Goal: Information Seeking & Learning: Compare options

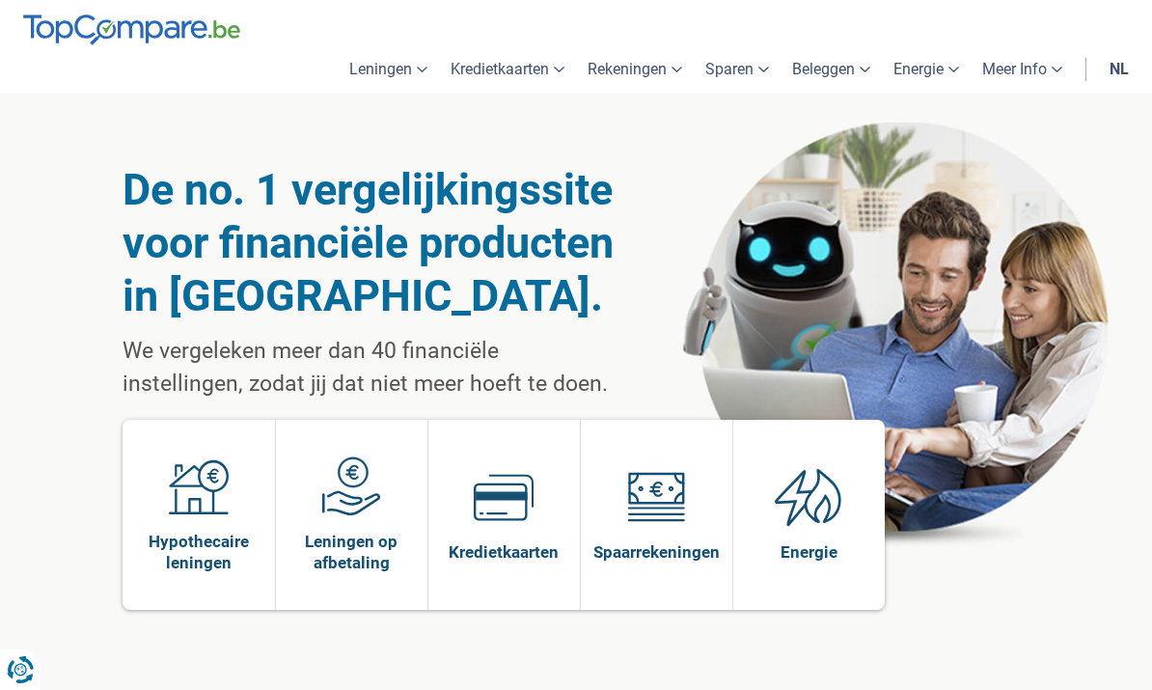
click at [362, 509] on img at bounding box center [351, 487] width 60 height 60
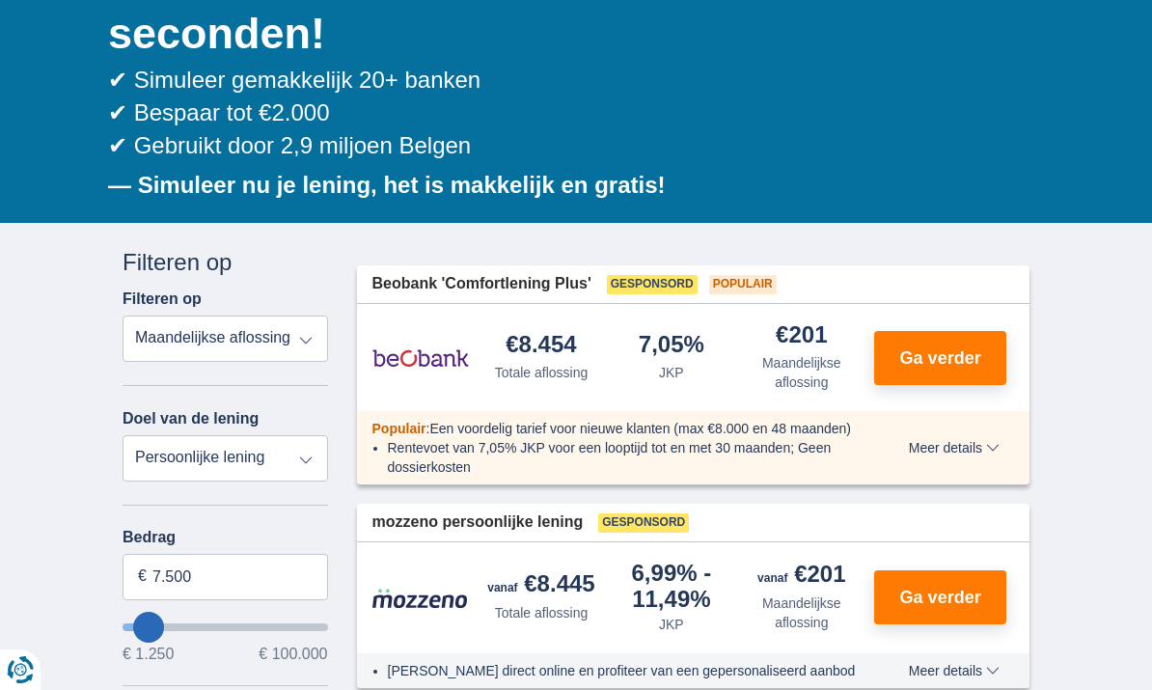
scroll to position [291, 0]
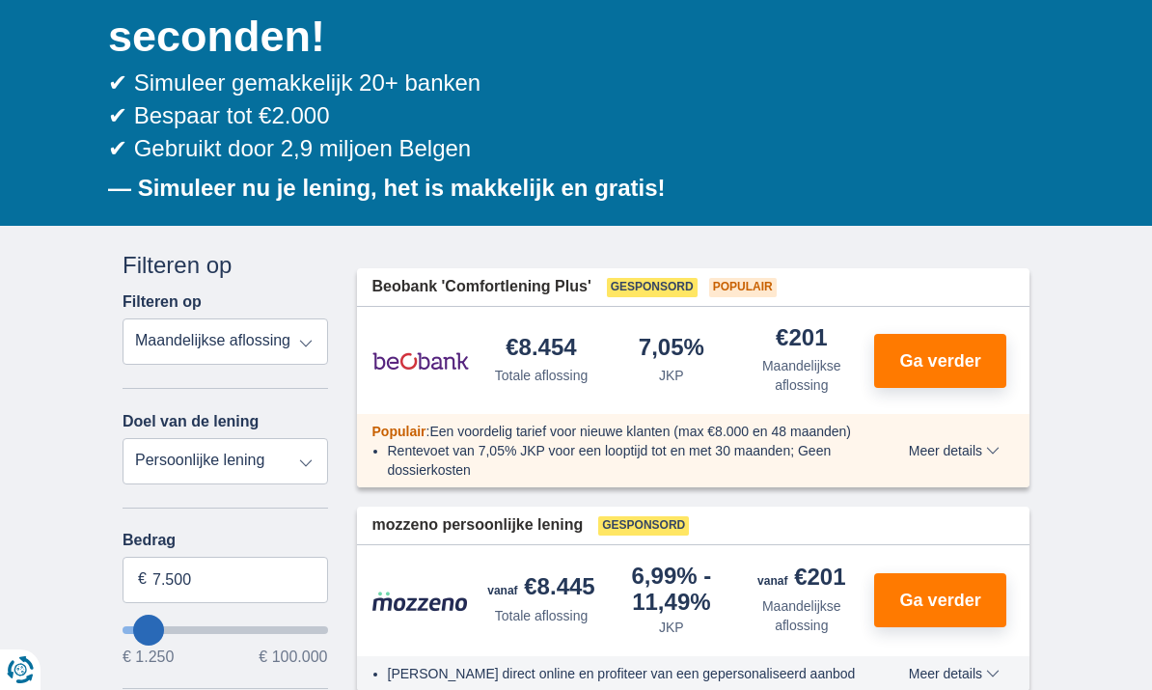
click at [183, 346] on select "Totale aflossing JKP Maandelijkse aflossing" at bounding box center [226, 341] width 206 height 46
select select "apr+"
click at [178, 461] on select "Persoonlijke lening Auto Moto / fiets Mobilhome / caravan Renovatie Energie Sch…" at bounding box center [226, 461] width 206 height 46
select select "vehicleLoan"
select select "3-4"
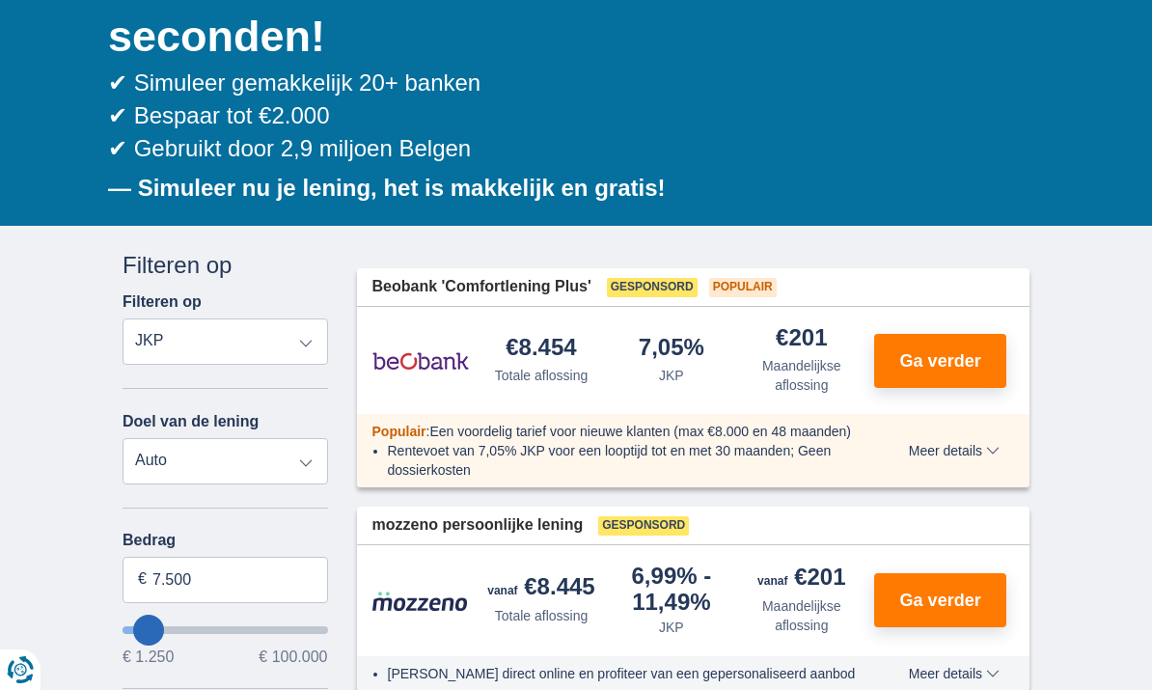
type input "15.000"
type input "15250"
select select "60"
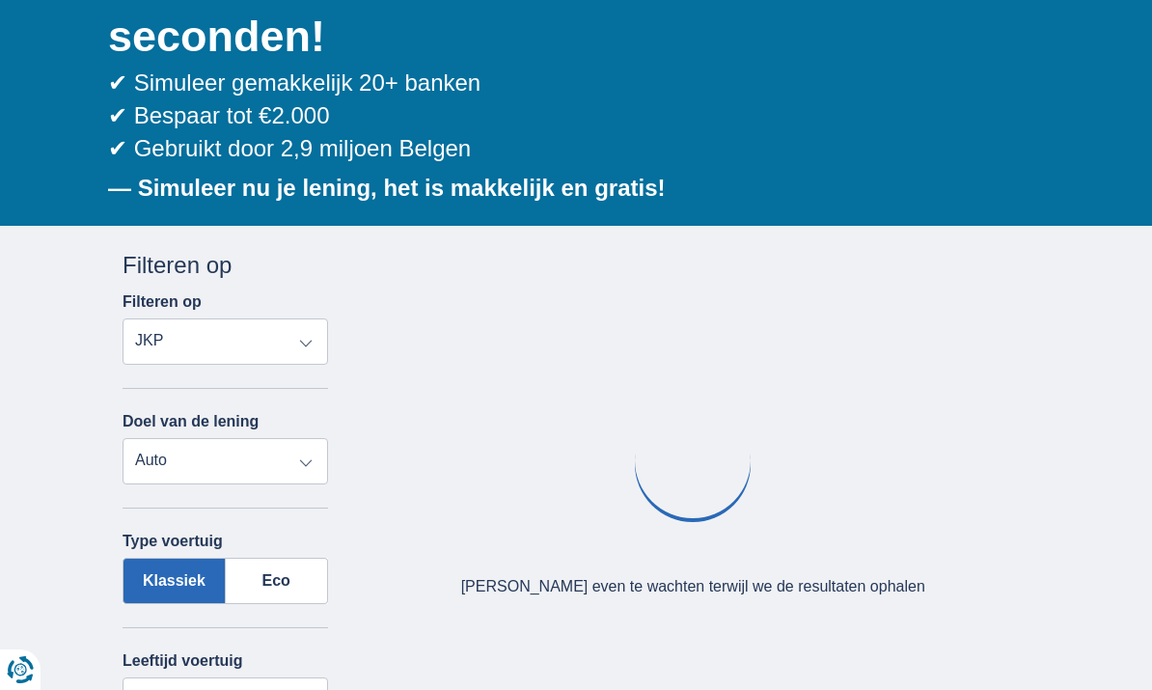
click at [289, 584] on label "Eco" at bounding box center [277, 581] width 102 height 46
click at [0, 0] on input "Eco" at bounding box center [0, 0] width 0 height 0
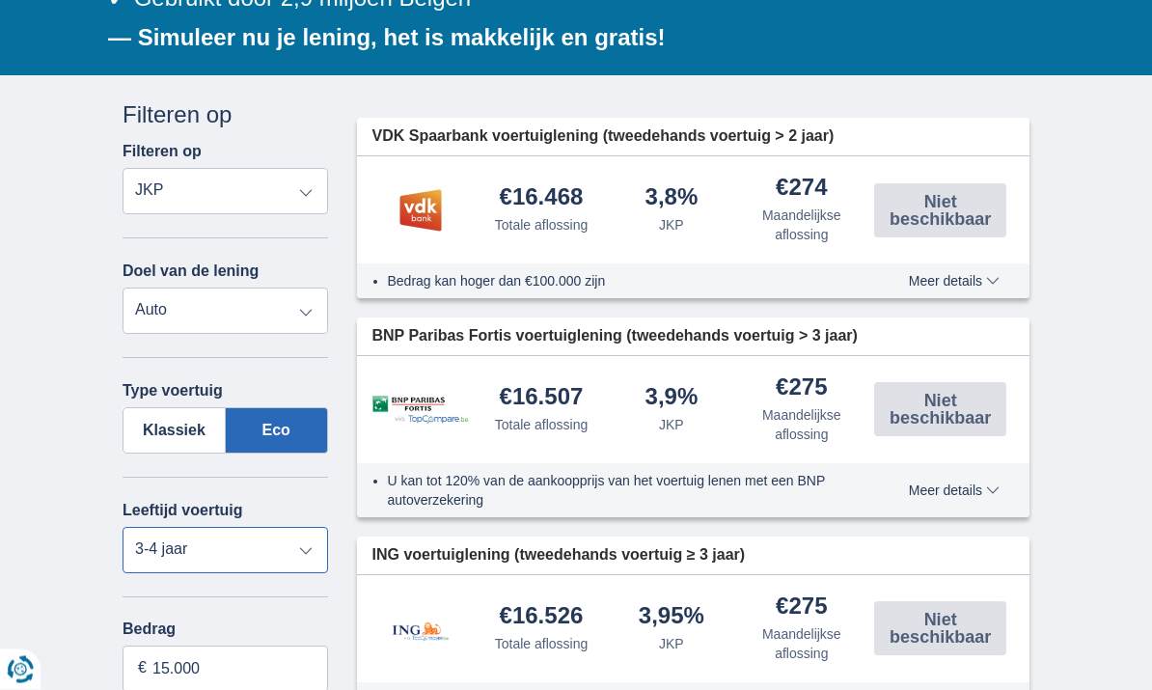
click at [187, 569] on select "Nieuw 0-1 jaar 1-2 jaar 2-3 jaar 3-4 jaar 4-5 jaar 5+ jaar" at bounding box center [226, 551] width 206 height 46
select select "0-1"
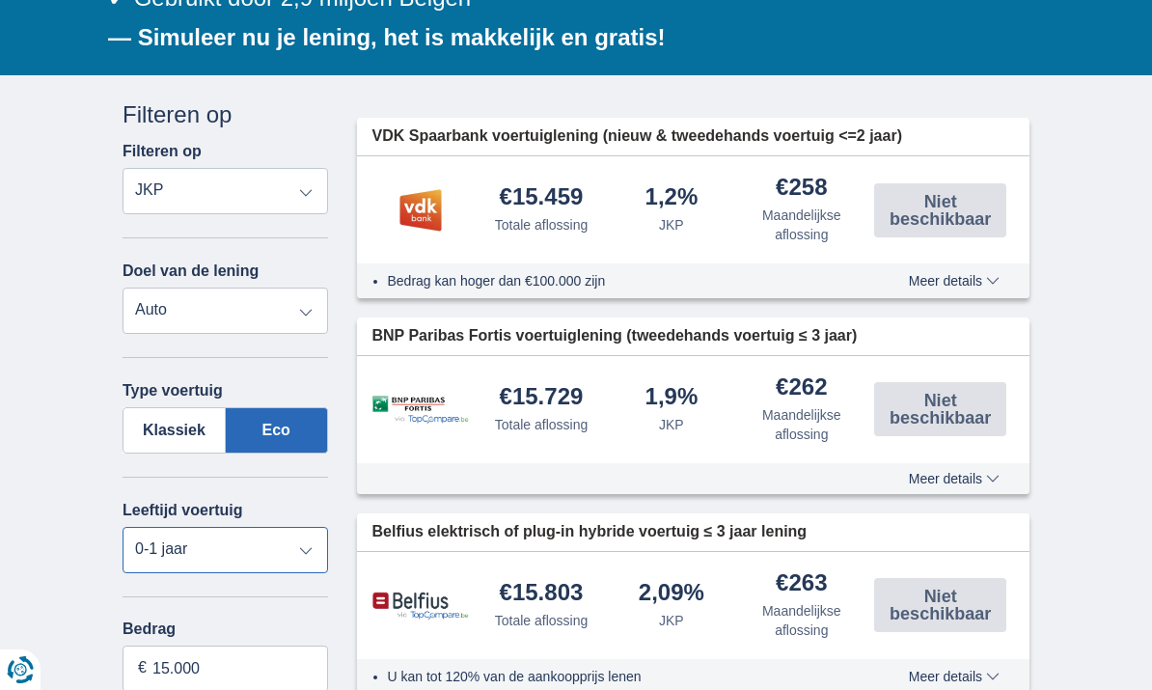
type input "21.250"
type input "21250"
type input "22.250"
type input "22250"
select select "120"
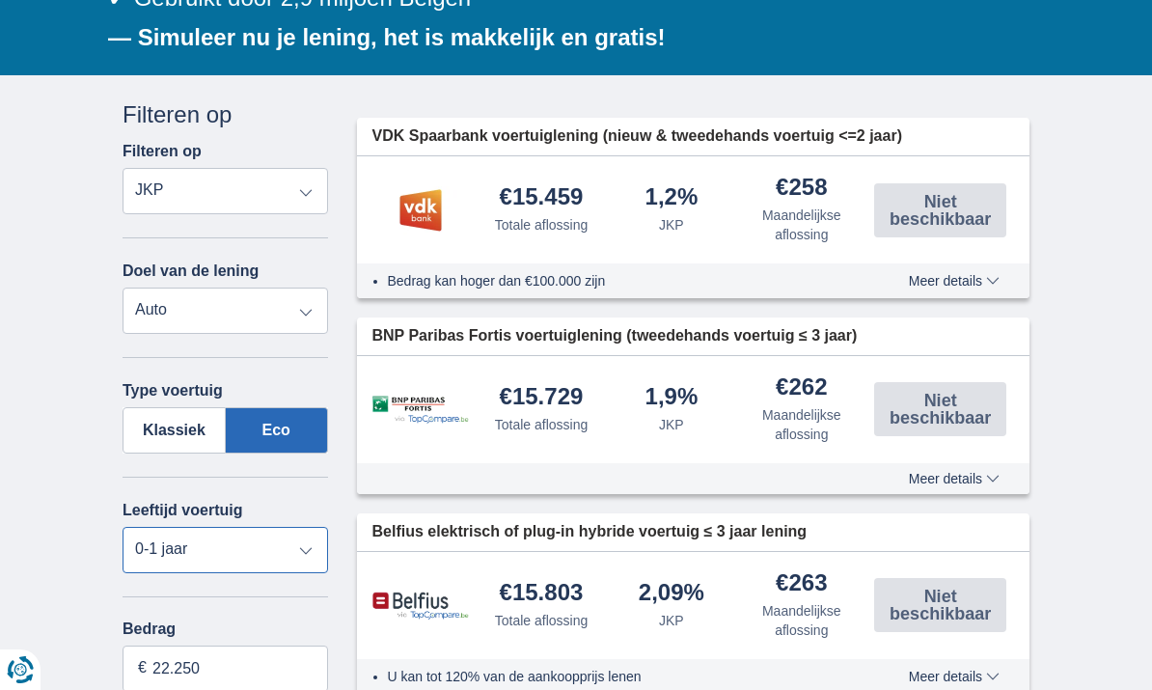
type input "23.250"
type input "23250"
type input "25.250"
type input "25250"
type input "26.250"
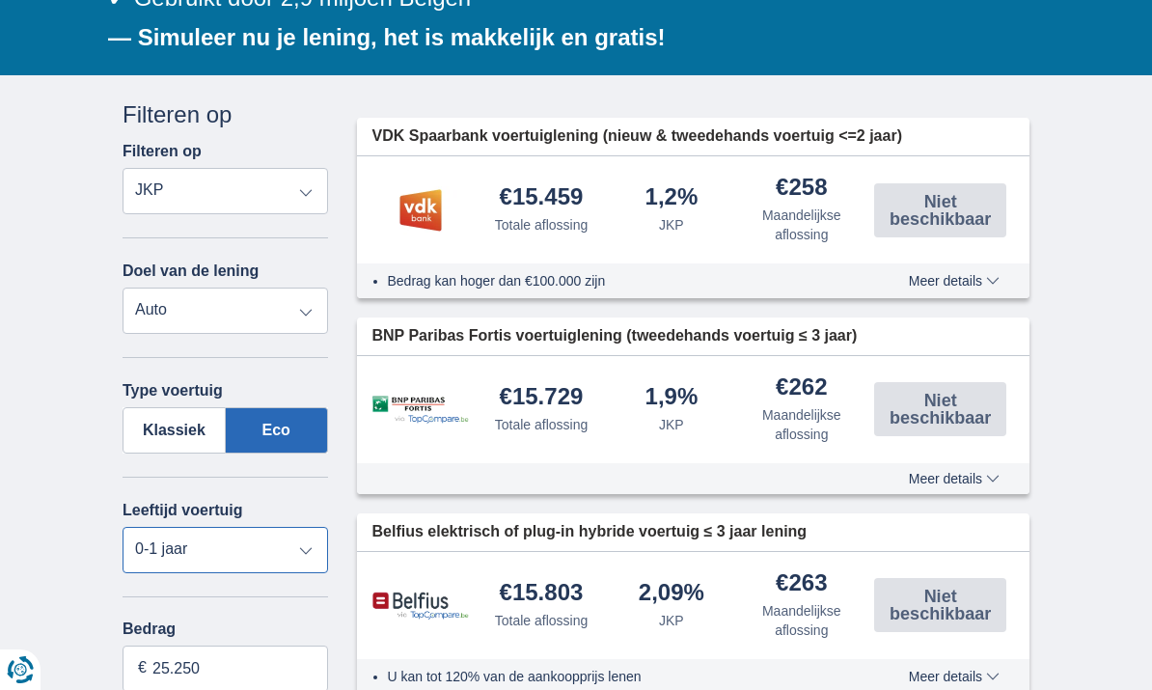
type input "26250"
type input "28.250"
type input "28250"
type input "29.250"
type input "29250"
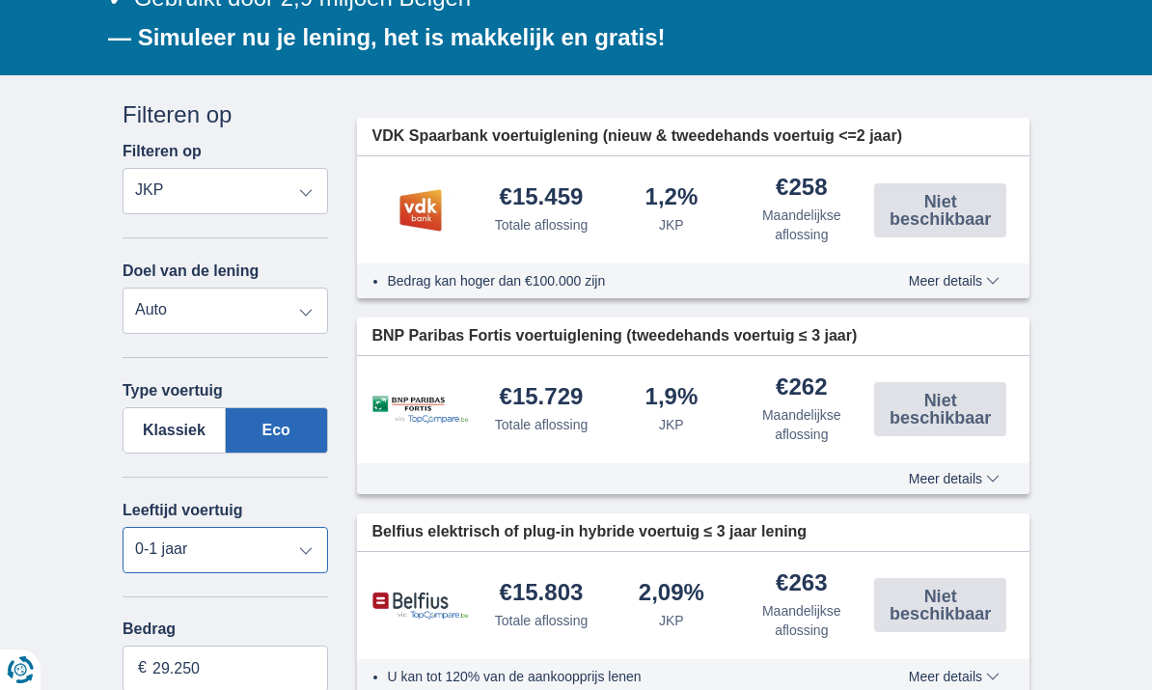
type input "30.250"
type input "30250"
type input "31.250"
type input "31250"
type input "32.250"
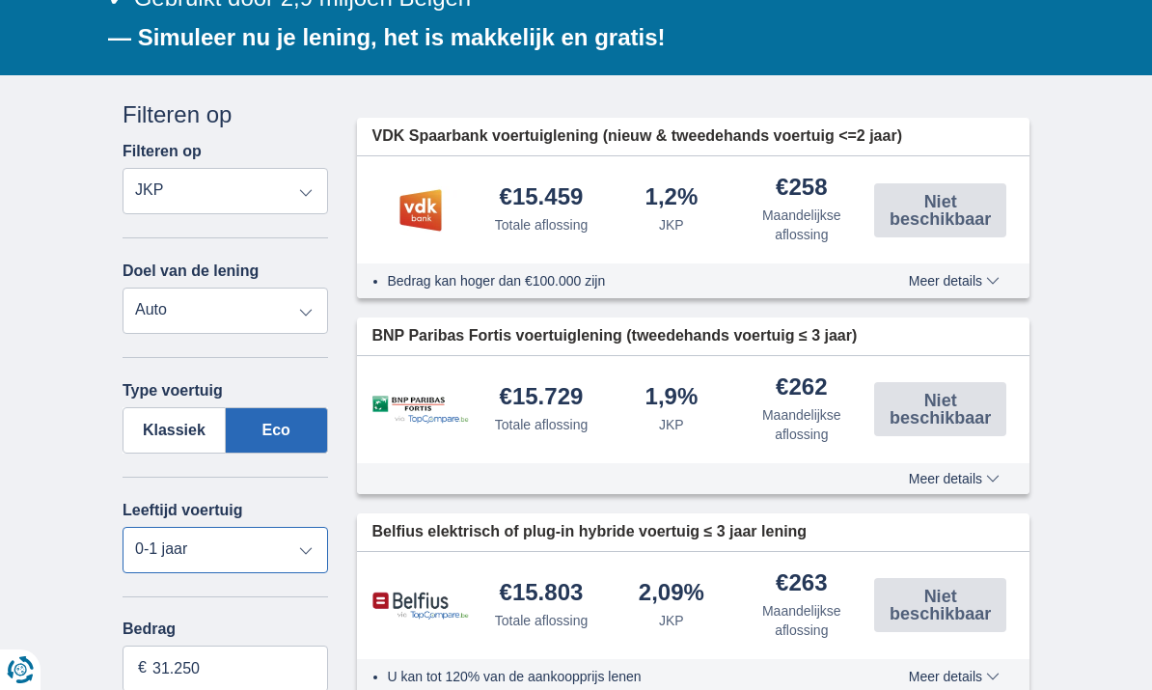
type input "32250"
type input "34.250"
type input "34250"
type input "35.250"
type input "35250"
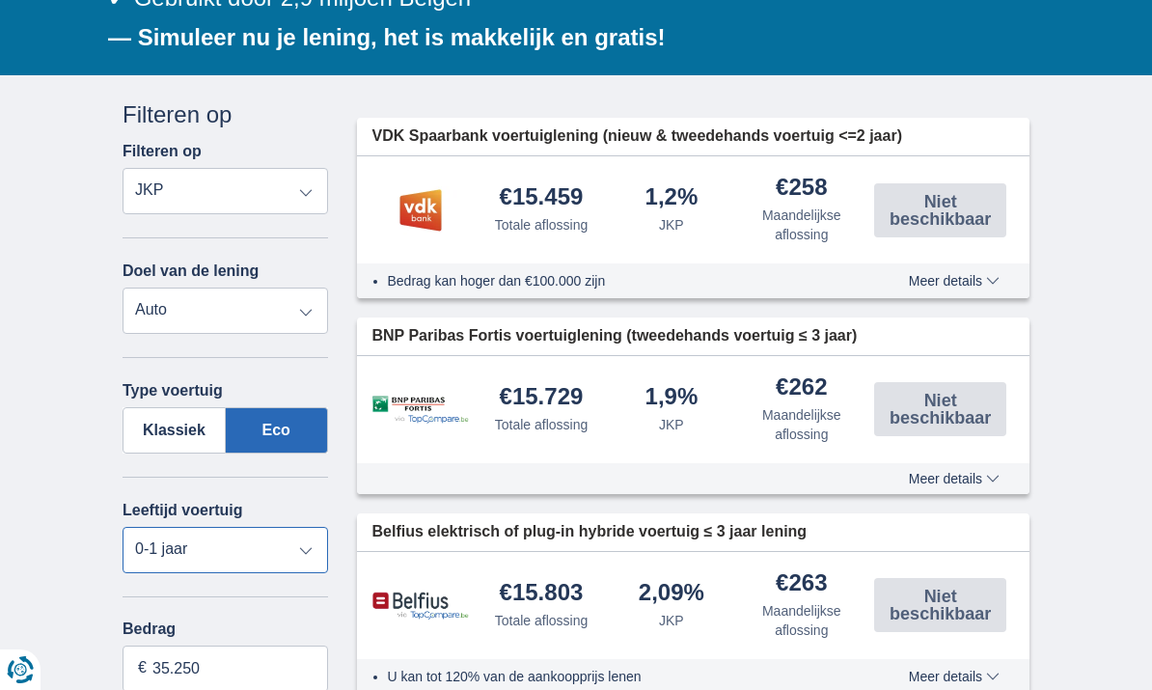
type input "36.250"
type input "36250"
type input "38.250"
type input "38250"
type input "39.250"
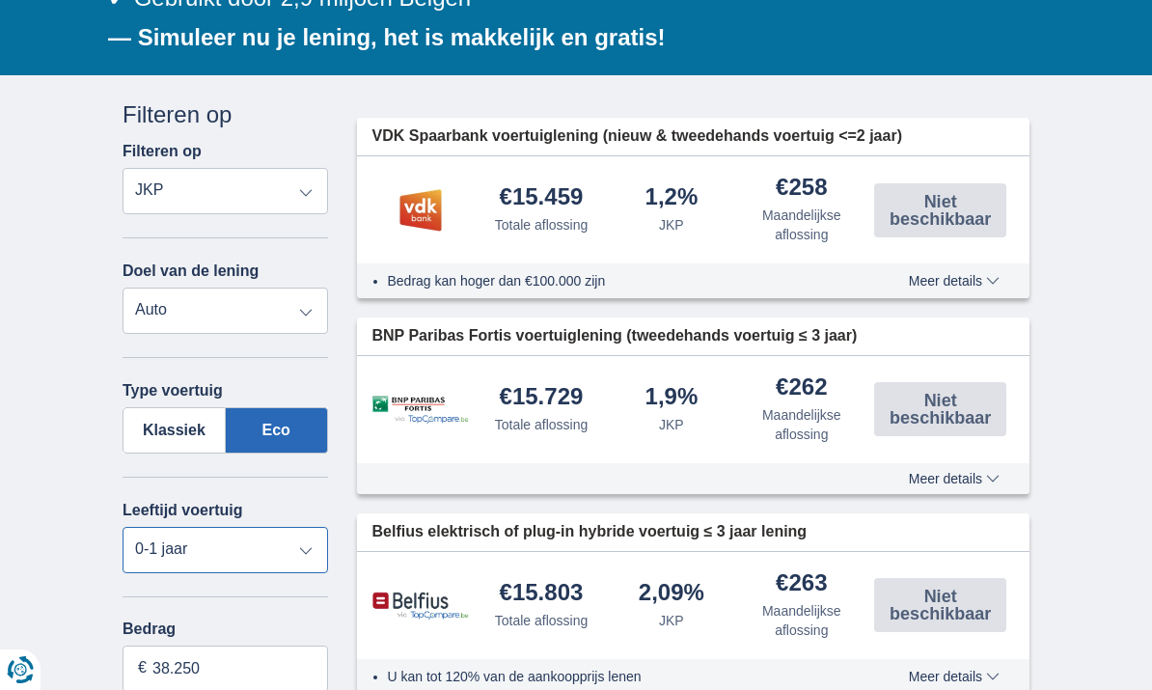
type input "39250"
type input "40.250"
type input "40250"
type input "41.250"
type input "41250"
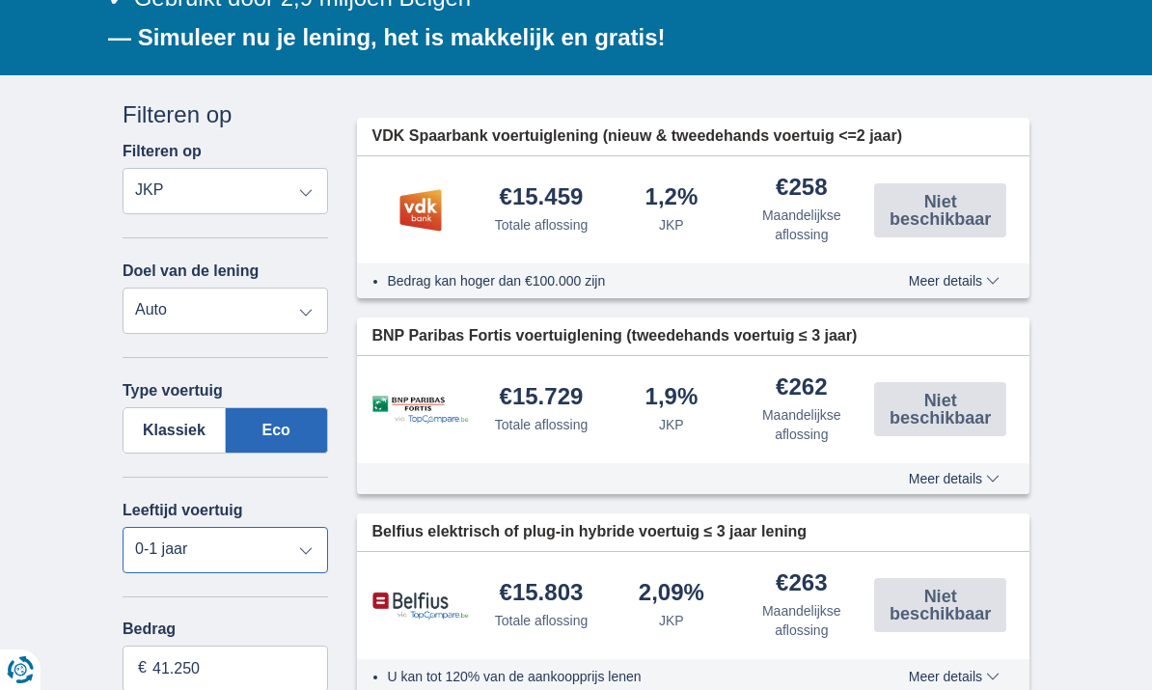
type input "42.250"
type input "42250"
type input "43.250"
type input "43250"
type input "44.250"
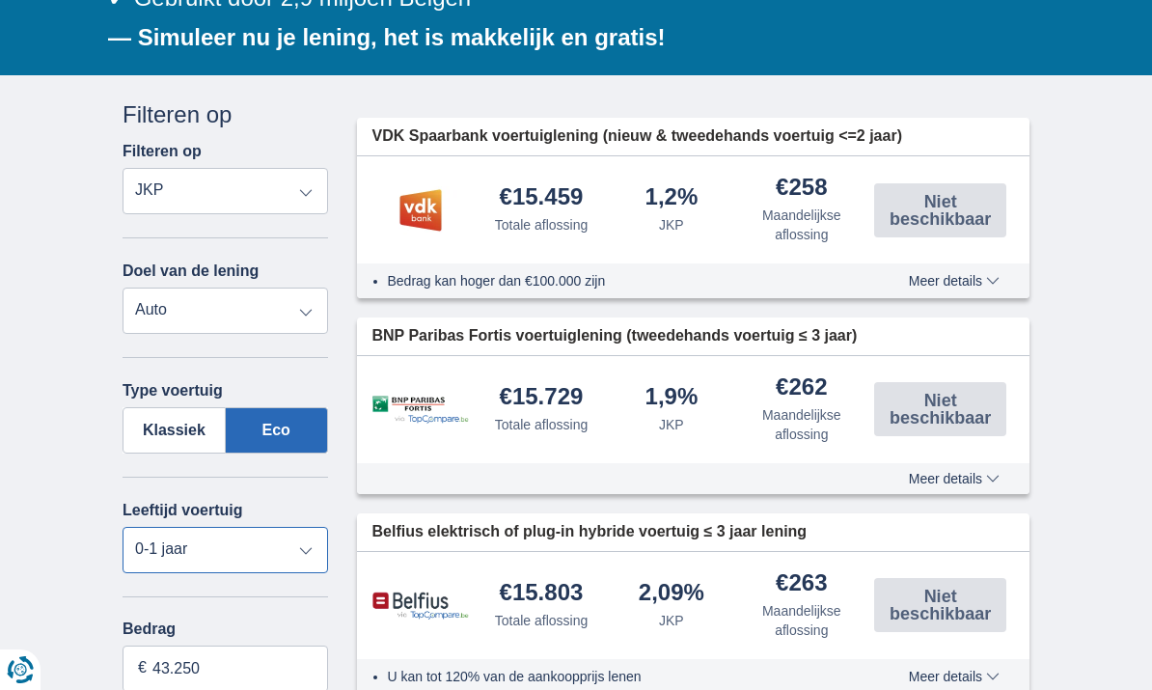
type input "44250"
type input "45.250"
type input "45250"
type input "46.250"
type input "46250"
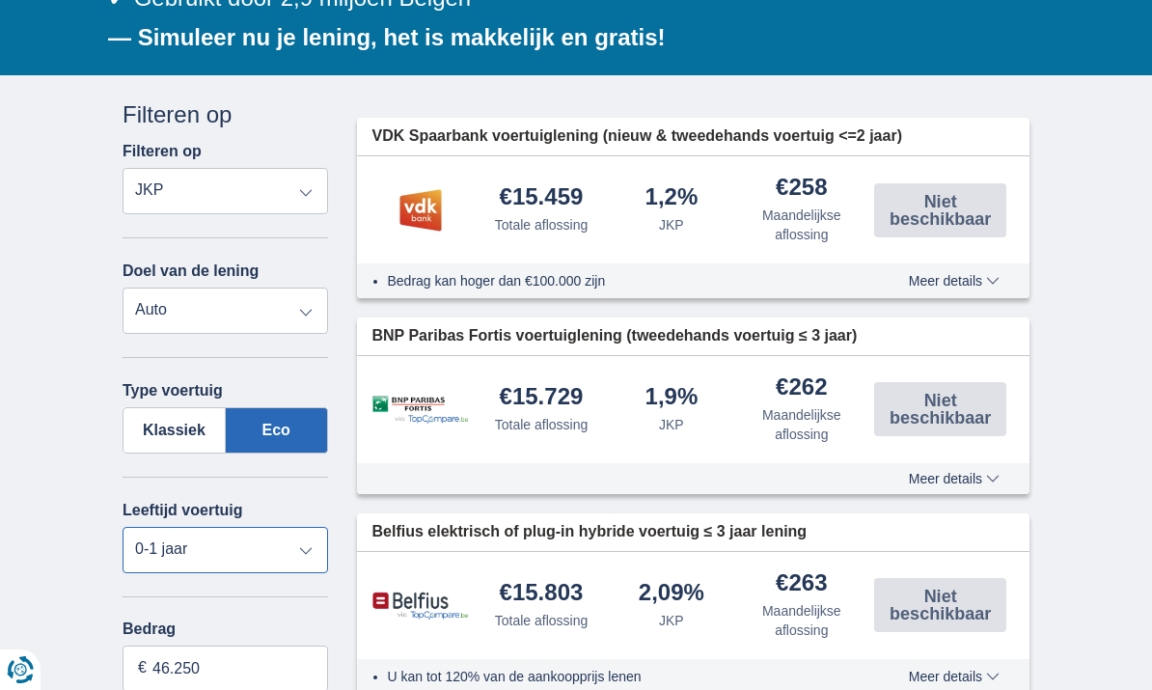
type input "47.250"
type input "47250"
type input "48.250"
type input "48250"
type input "49.250"
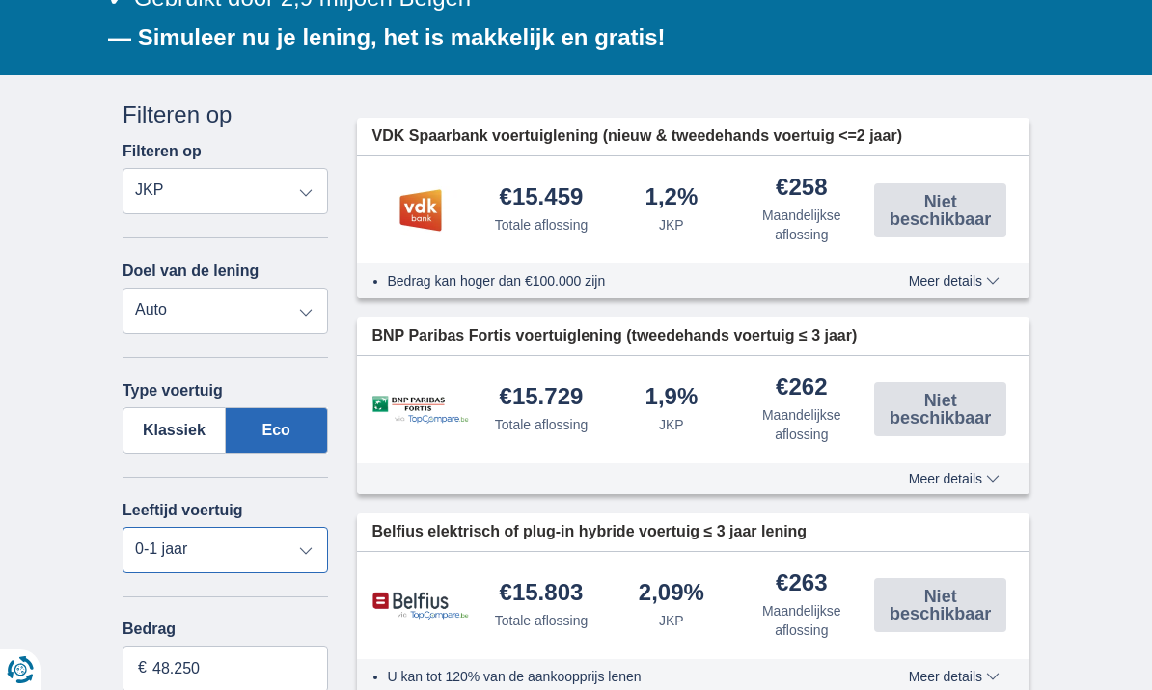
type input "49250"
type input "50.250"
type input "50250"
type input "51.250"
type input "51250"
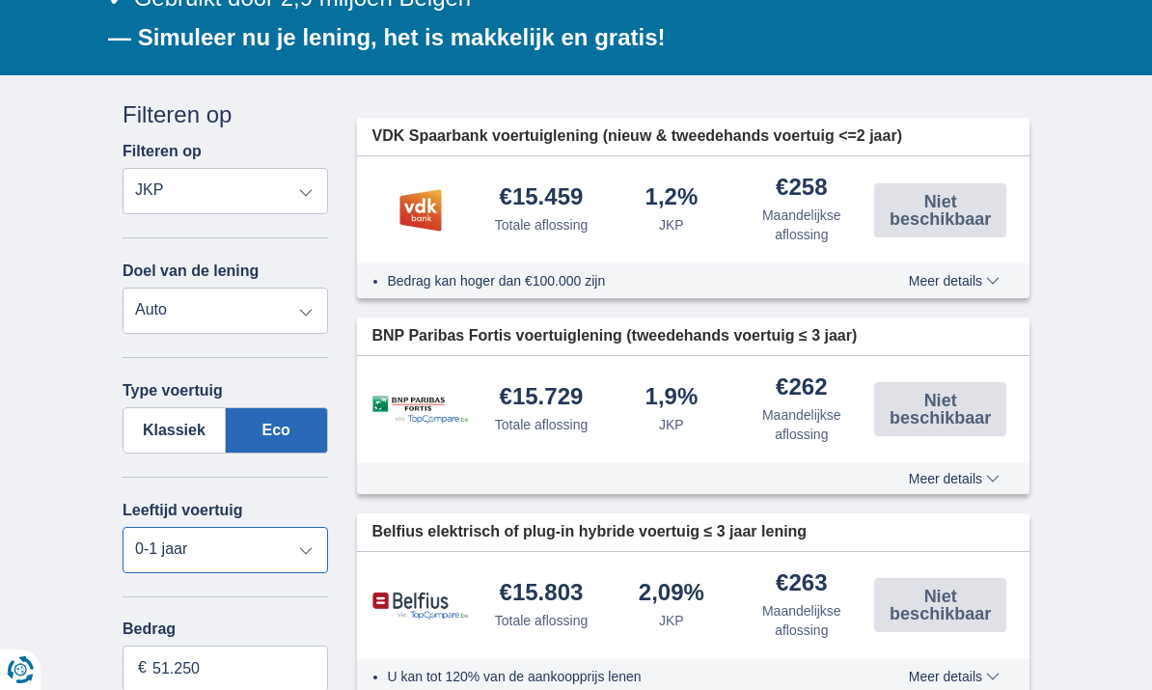
type input "52.250"
type input "52250"
type input "53.250"
type input "53250"
type input "54.250"
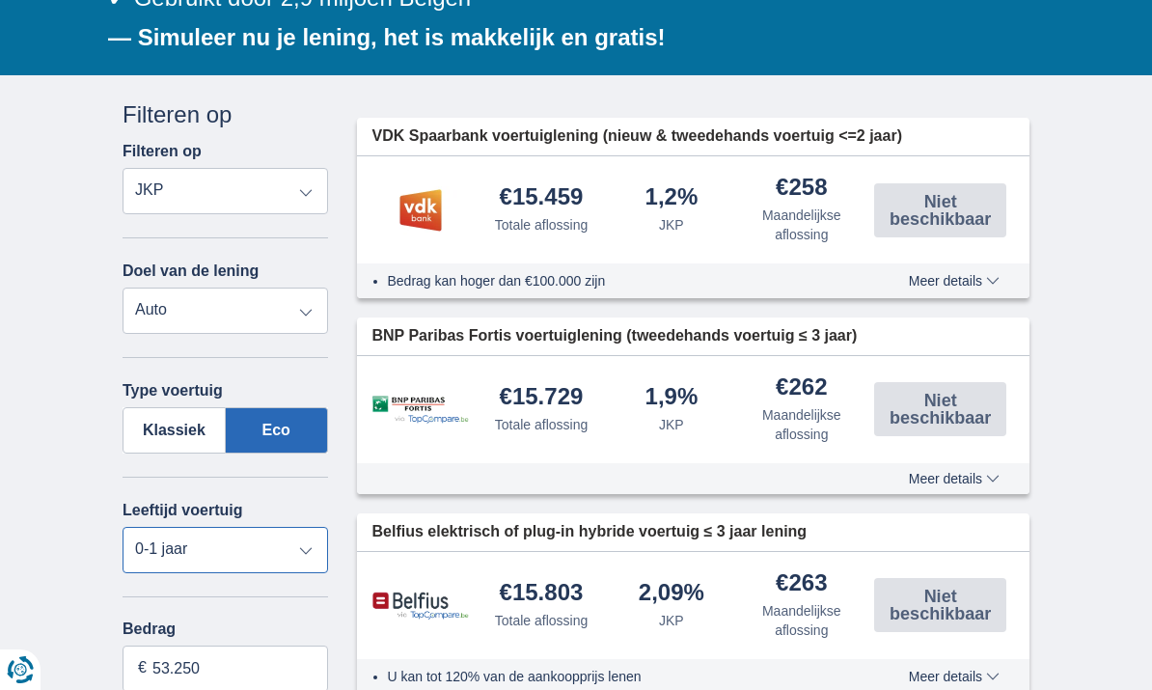
type input "54250"
type input "53.250"
type input "53250"
type input "52.250"
type input "52250"
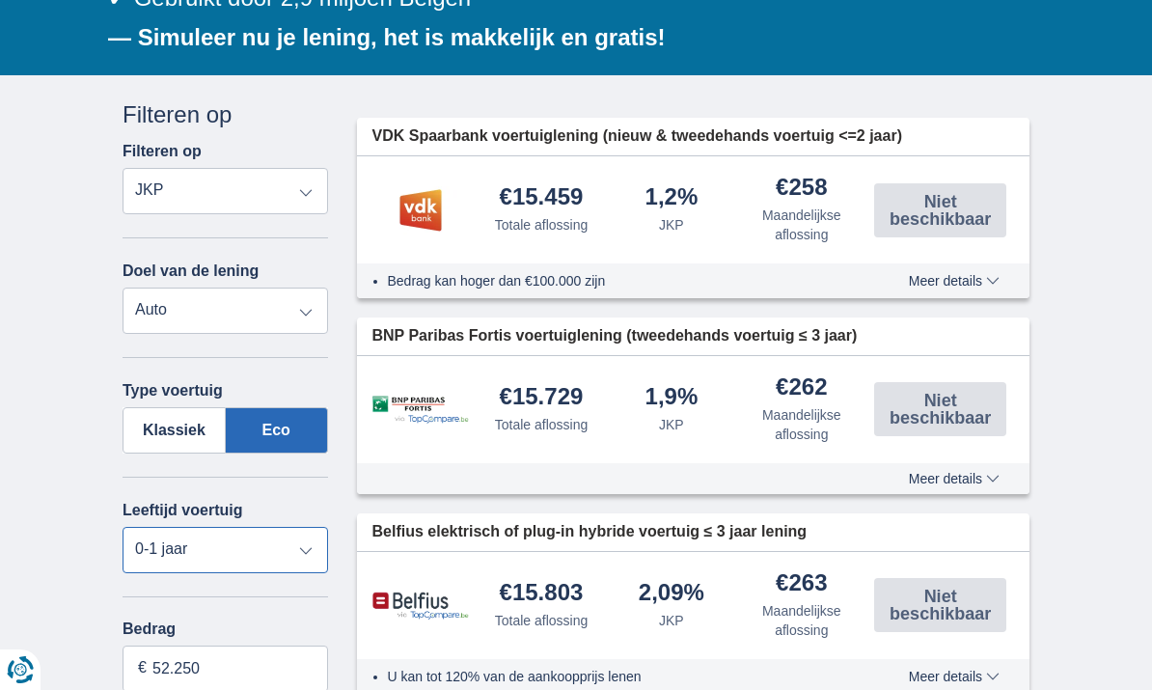
type input "51.250"
type input "51250"
type input "50.250"
type input "50250"
type input "49.250"
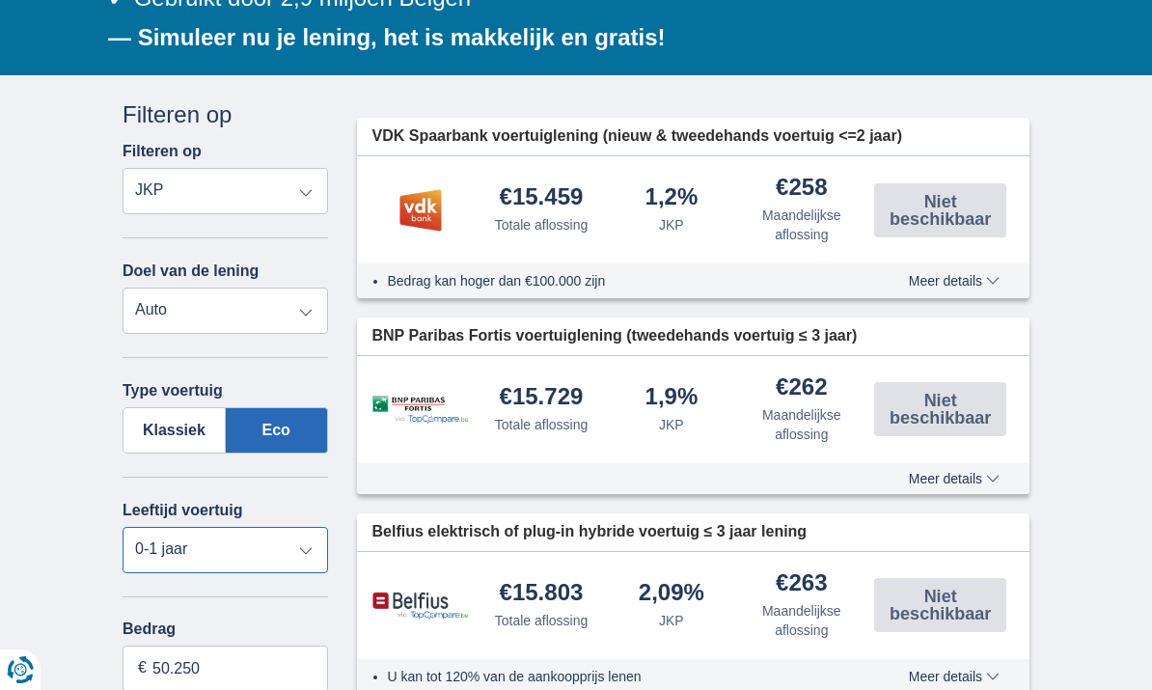
type input "49250"
type input "48.250"
type input "48250"
type input "47.250"
type input "47250"
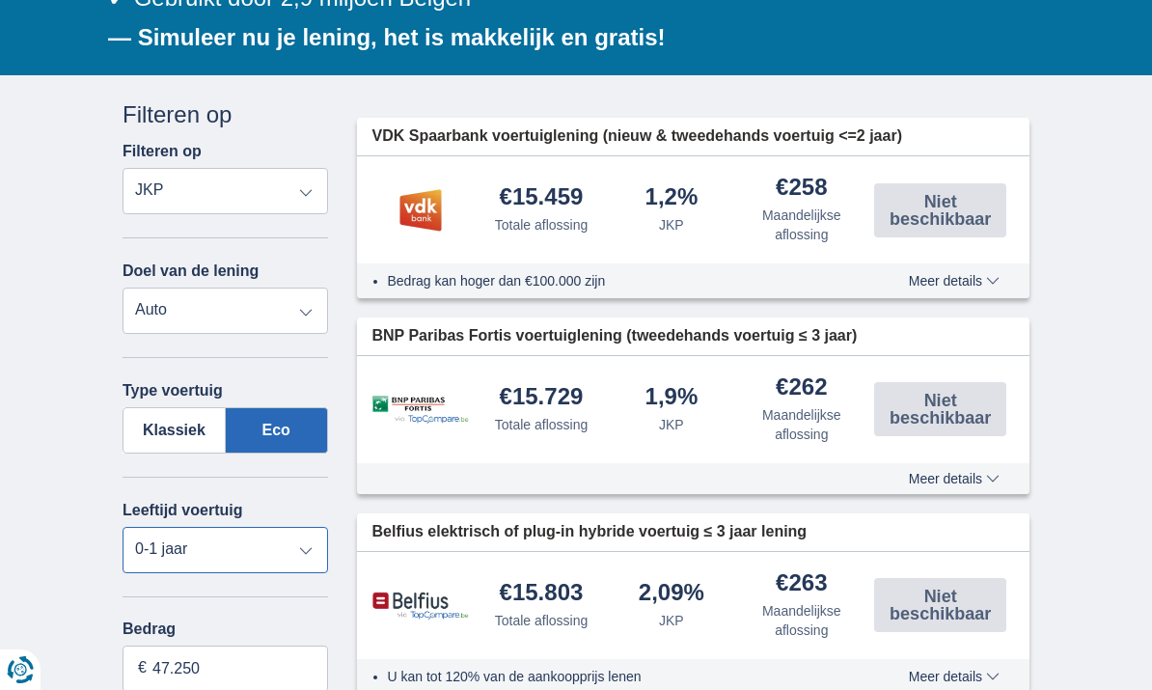
type input "46.250"
type input "46250"
type input "45.250"
type input "45250"
type input "44.250"
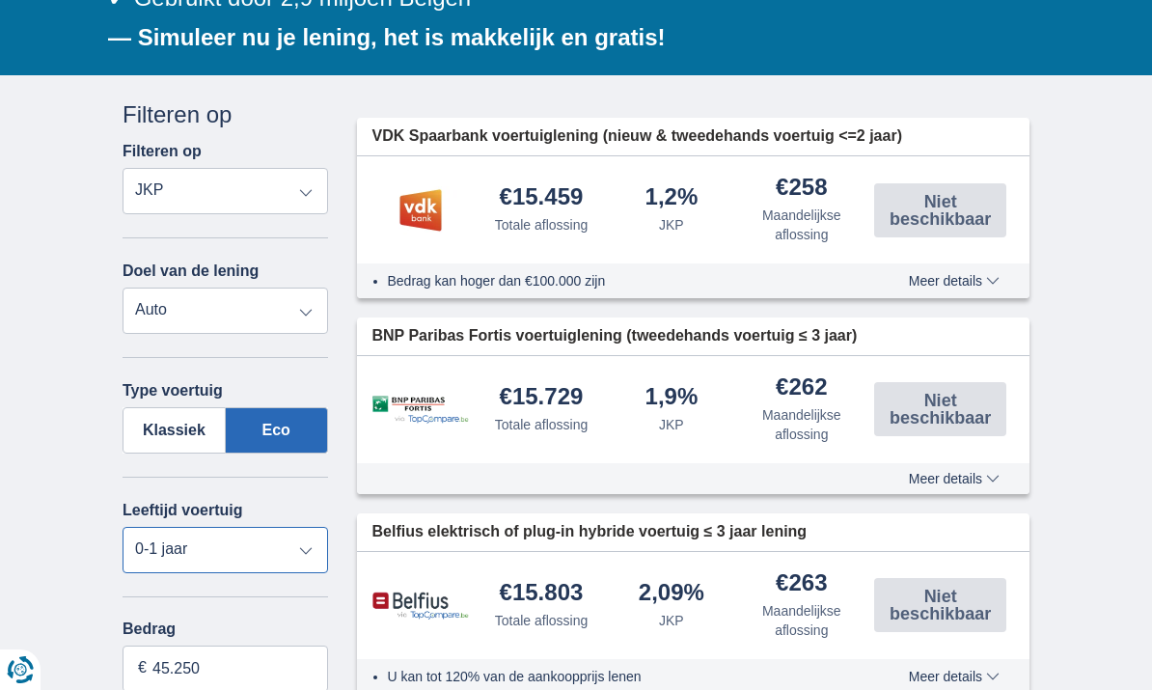
type input "44250"
type input "45.250"
type input "45250"
type input "46.250"
type input "46250"
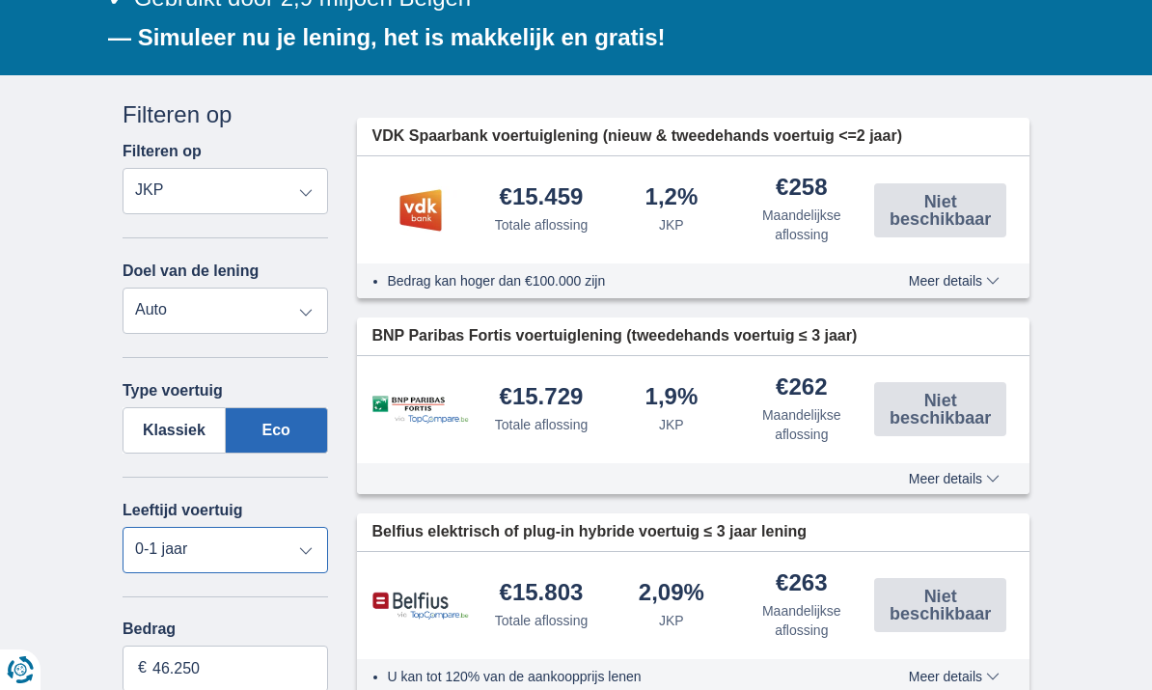
type input "47.250"
type input "47250"
type input "48.250"
type input "48250"
type input "49.250"
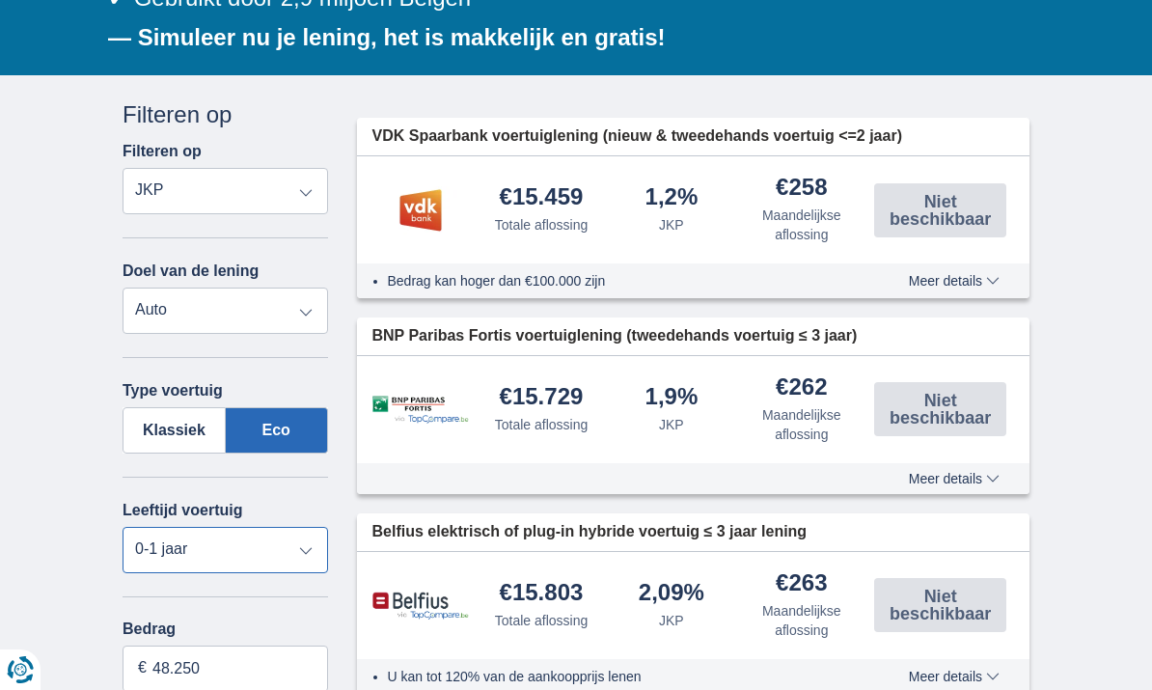
type input "49250"
type input "50.250"
type input "50250"
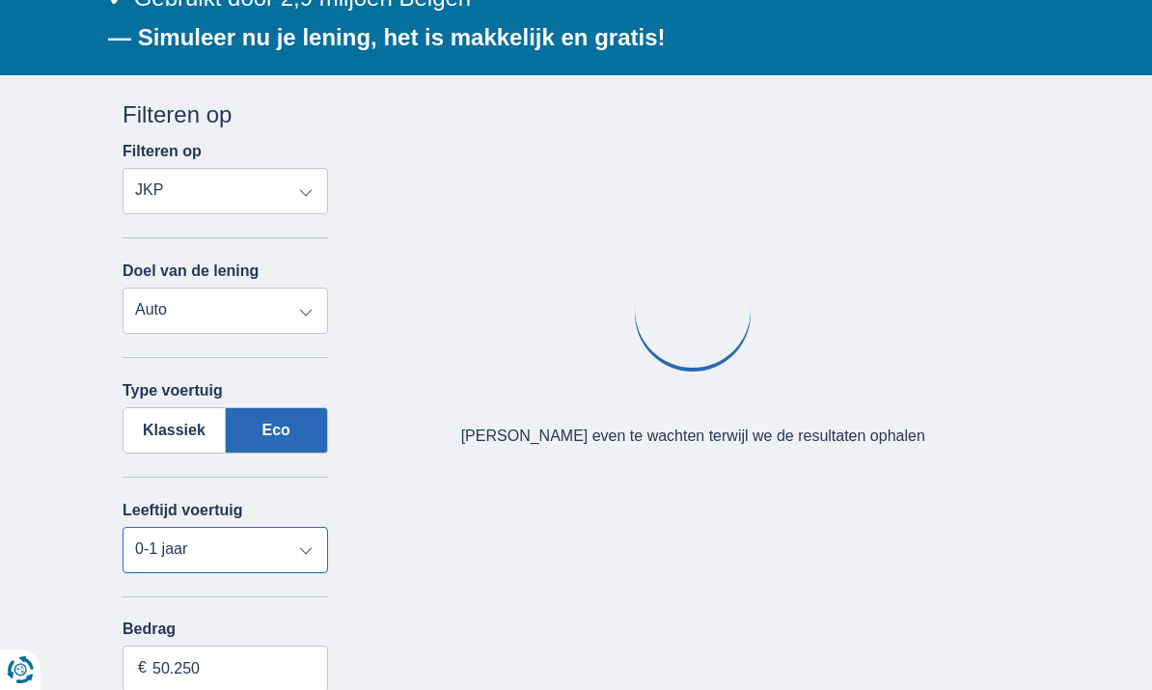
type input "51.250"
type input "51250"
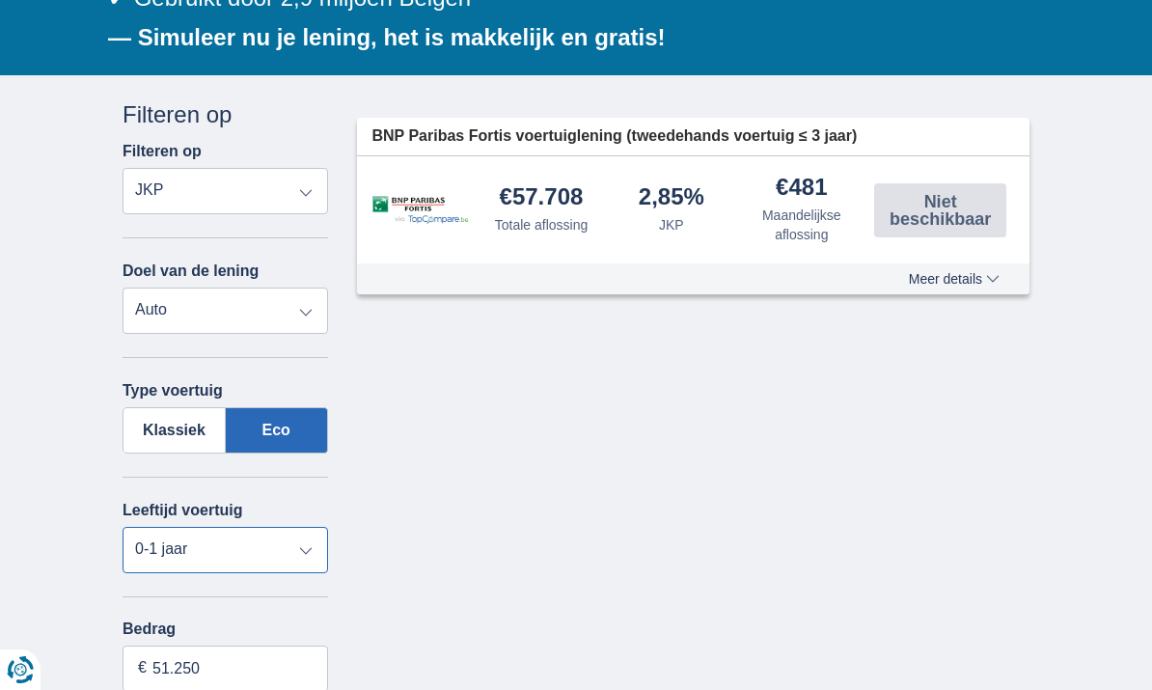
type input "50.250"
type input "50250"
type input "49.250"
type input "49250"
type input "48.250"
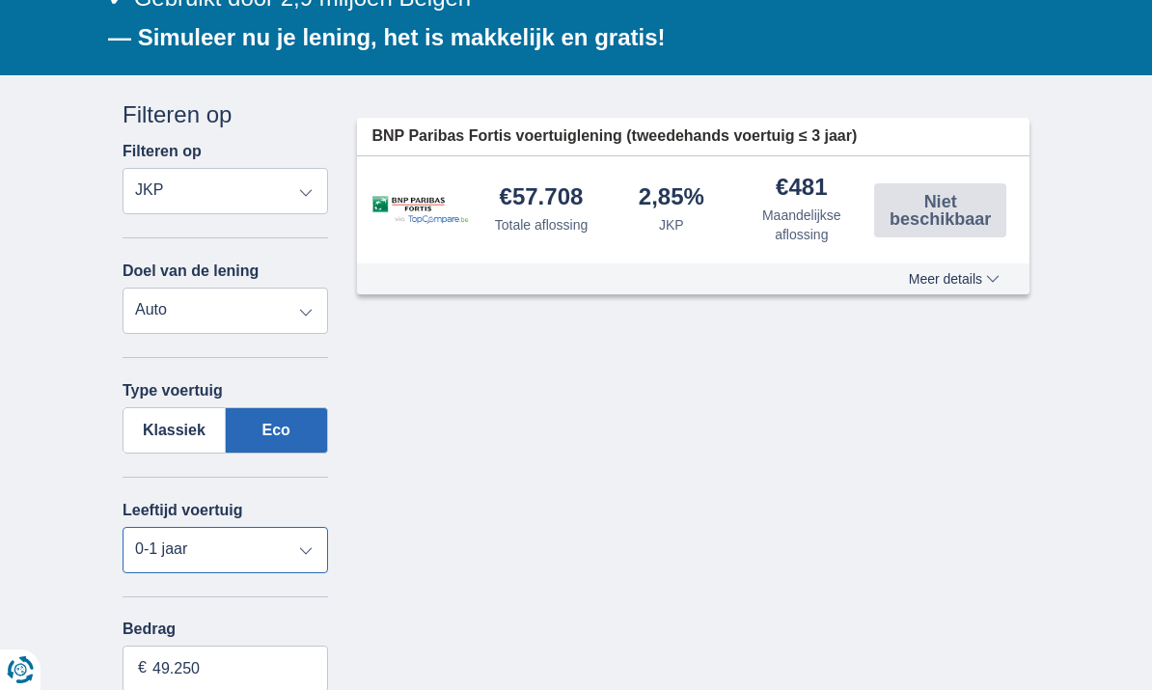
type input "48250"
type input "47.250"
type input "47250"
type input "46.250"
type input "46250"
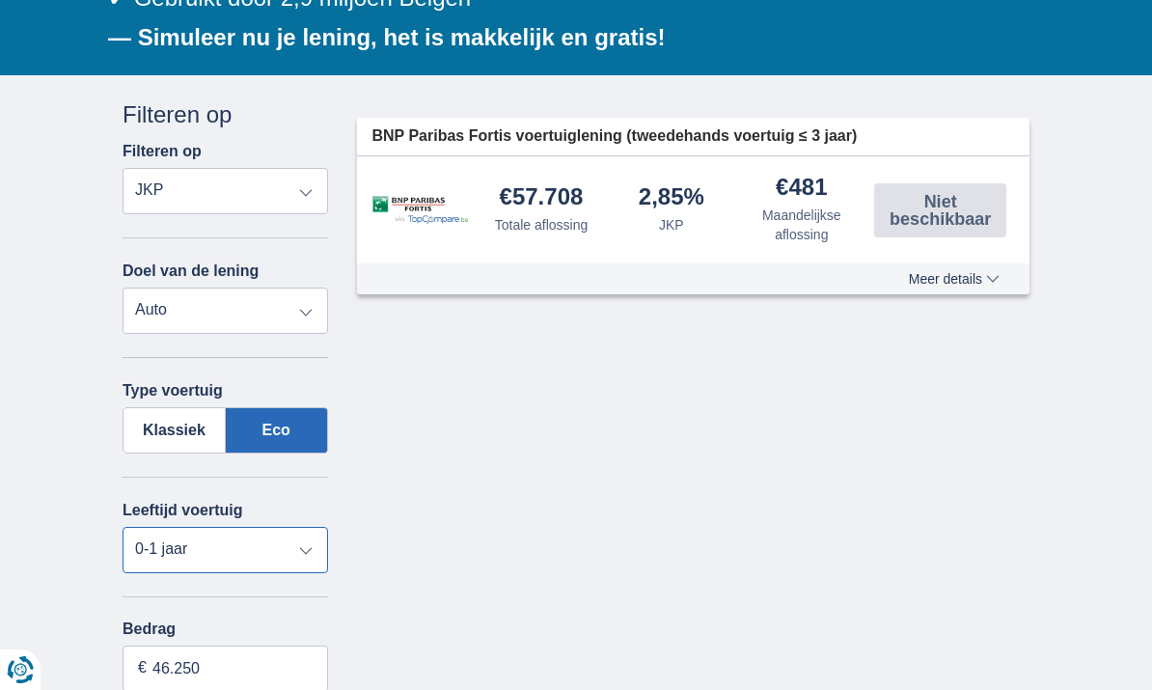
type input "45.250"
type input "45250"
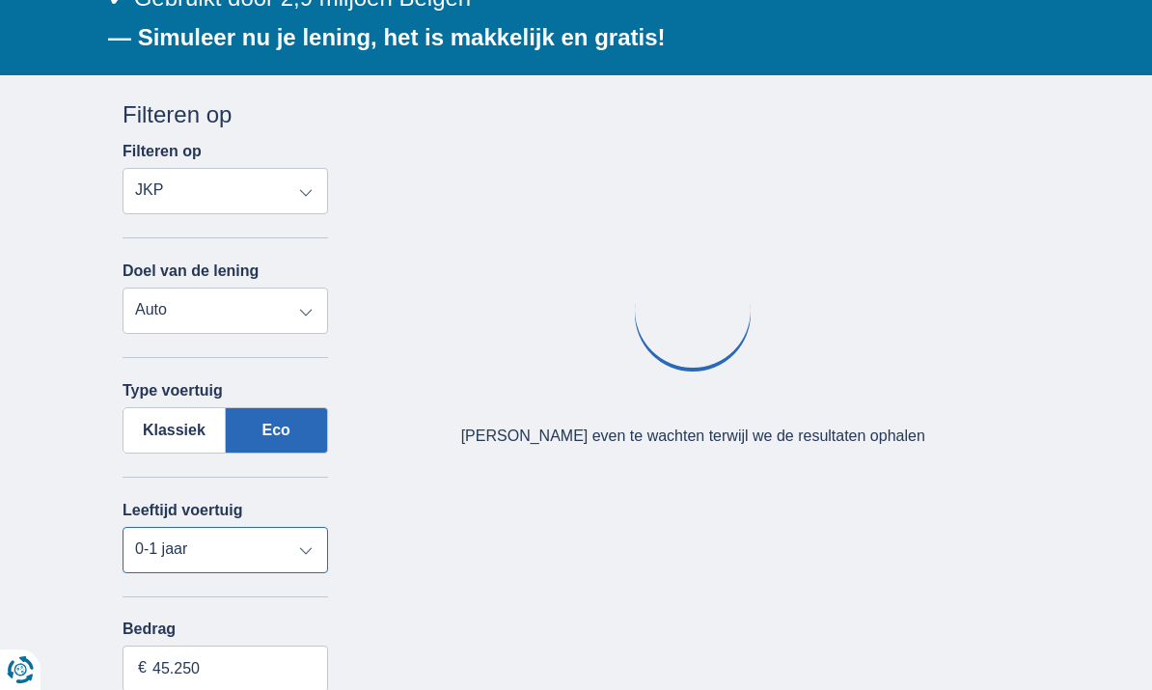
type input "46.250"
type input "46250"
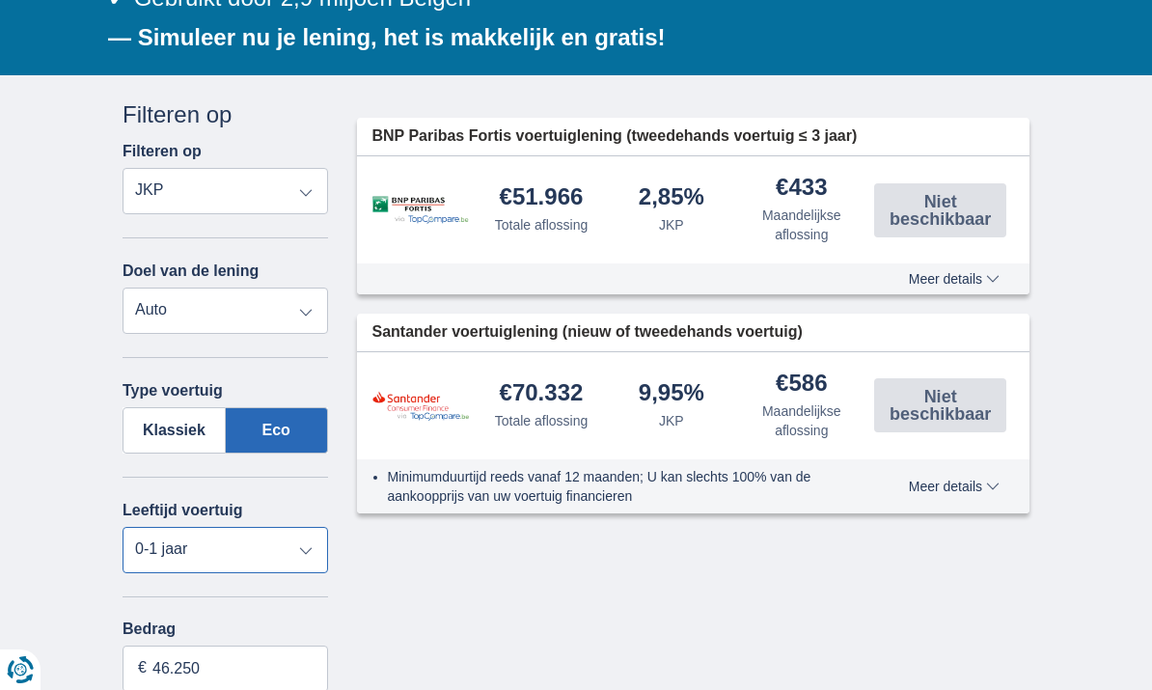
type input "47.250"
type input "47250"
type input "48.250"
type input "48250"
type input "47.250"
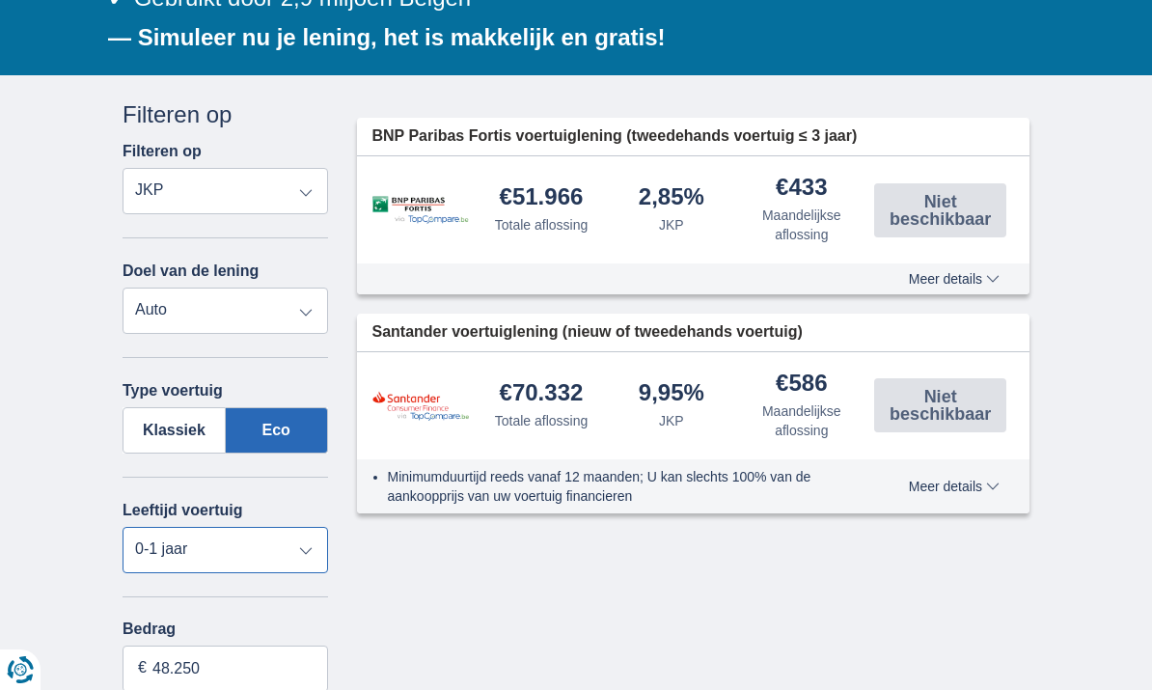
type input "47250"
type input "46.250"
type input "46250"
type input "45.250"
type input "45250"
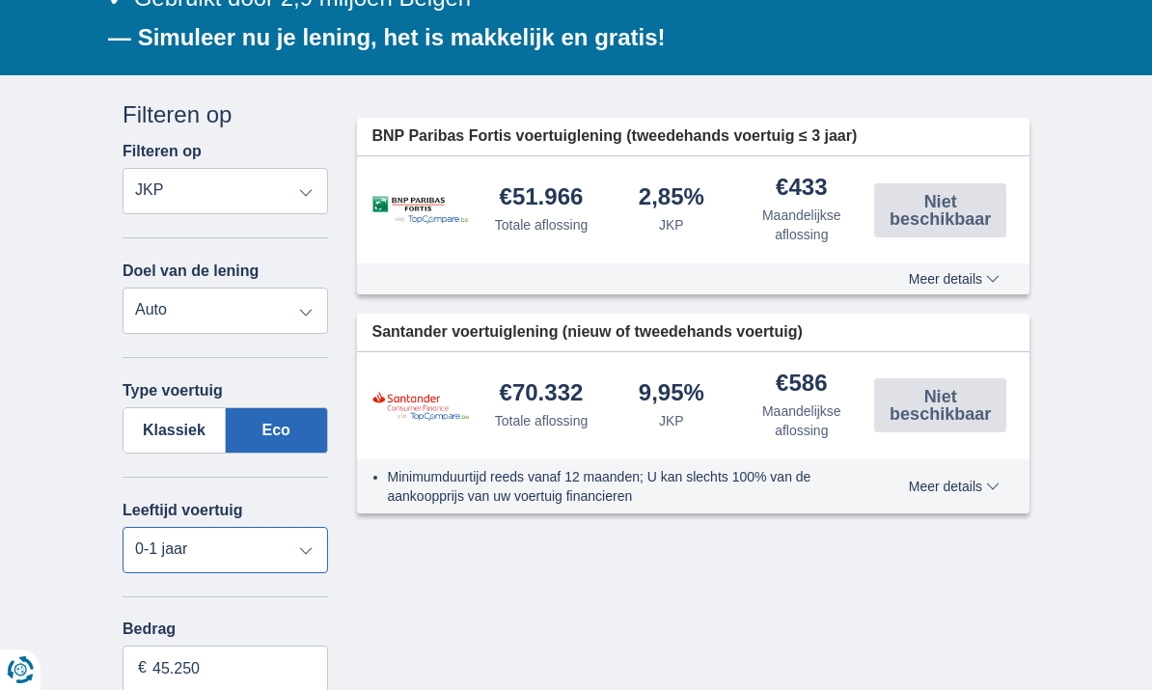
scroll to position [514, 0]
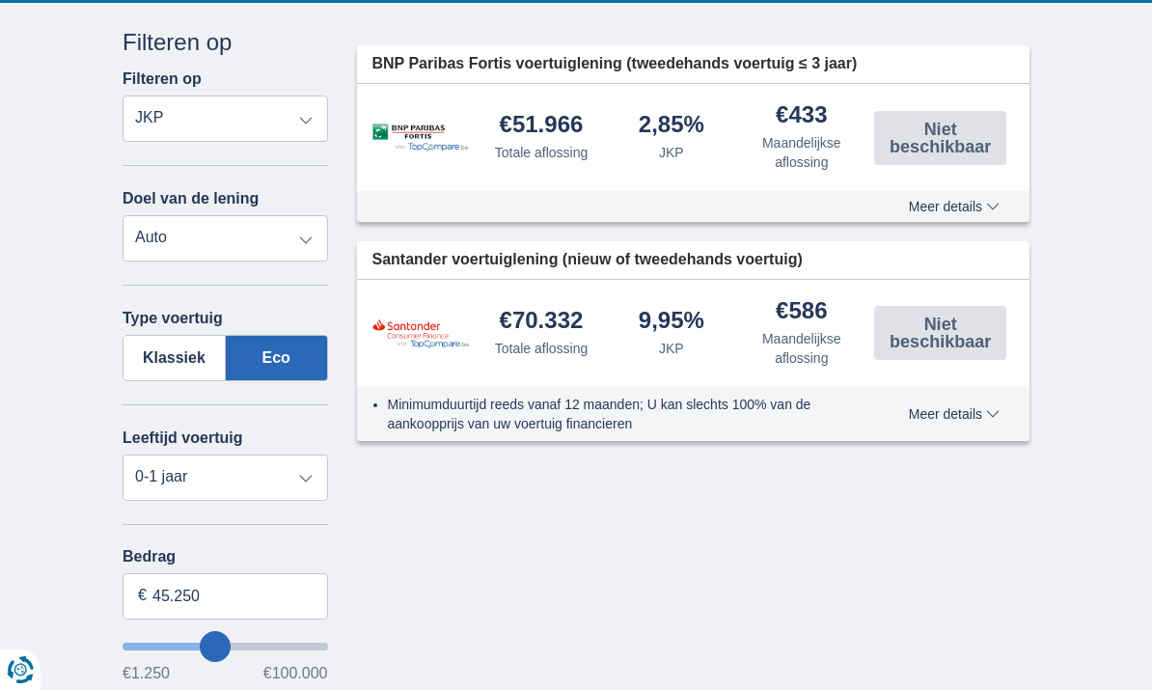
click at [945, 206] on span "Meer details" at bounding box center [954, 207] width 91 height 14
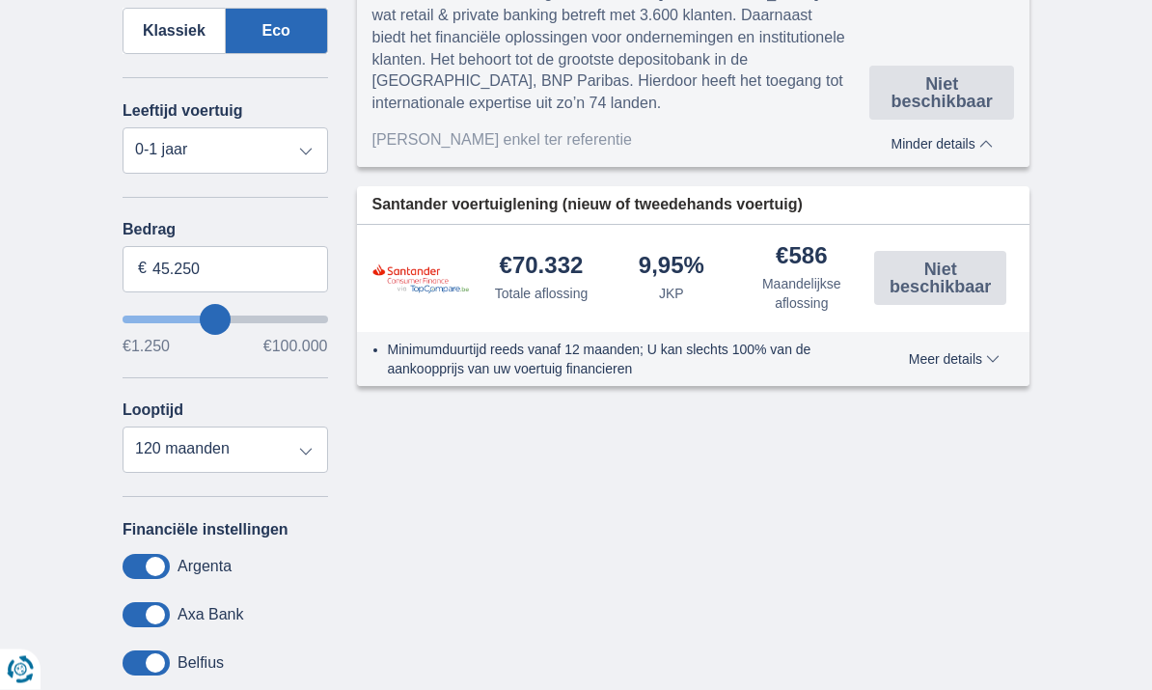
scroll to position [844, 0]
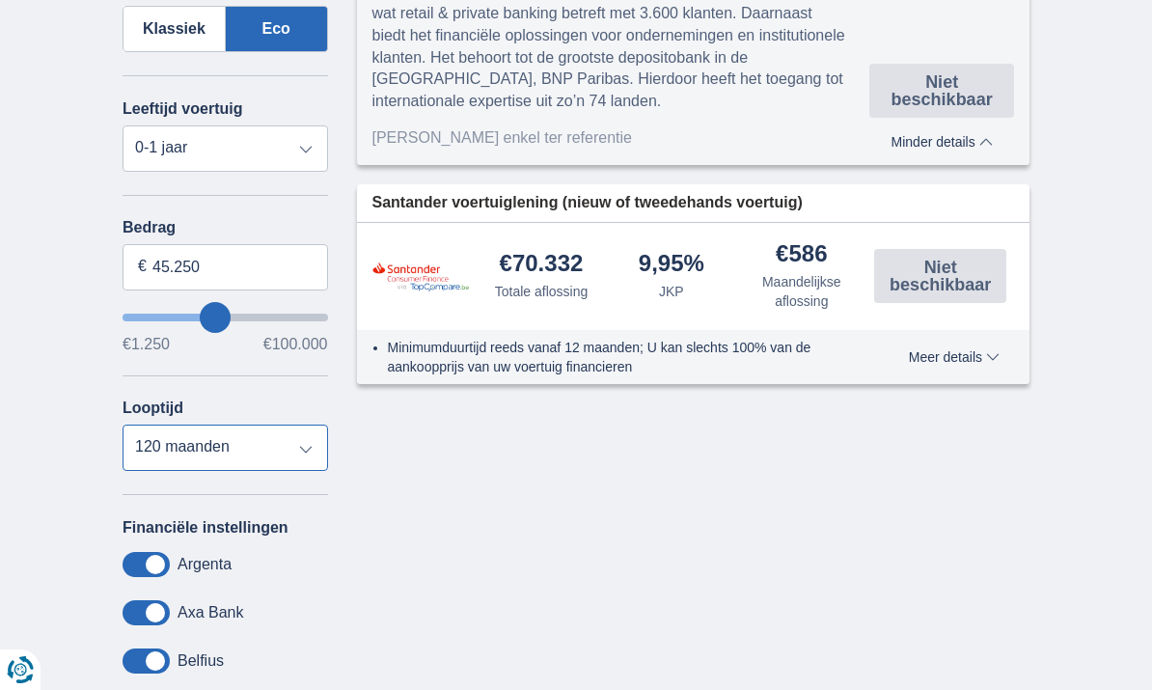
click at [176, 463] on select "12 maanden 18 maanden 24 maanden 30 maanden 36 maanden 42 maanden 48 maanden 60…" at bounding box center [226, 448] width 206 height 46
select select "60"
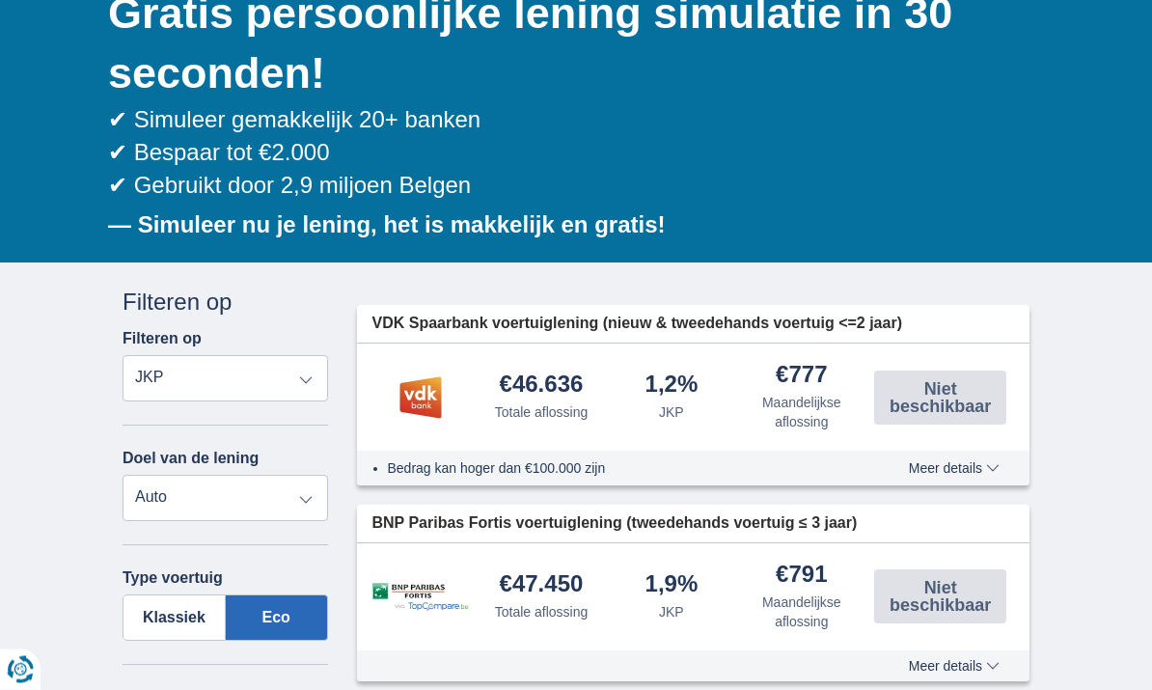
scroll to position [255, 0]
click at [436, 462] on li "Bedrag kan hoger dan €100.000 zijn" at bounding box center [628, 467] width 480 height 19
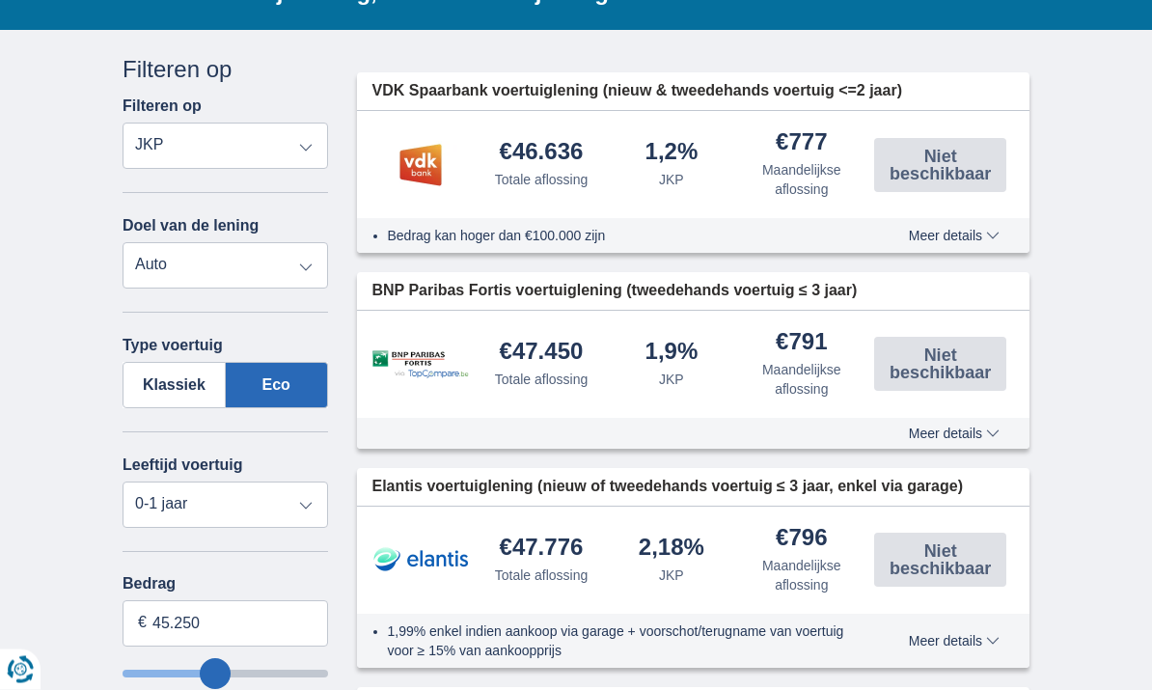
scroll to position [487, 0]
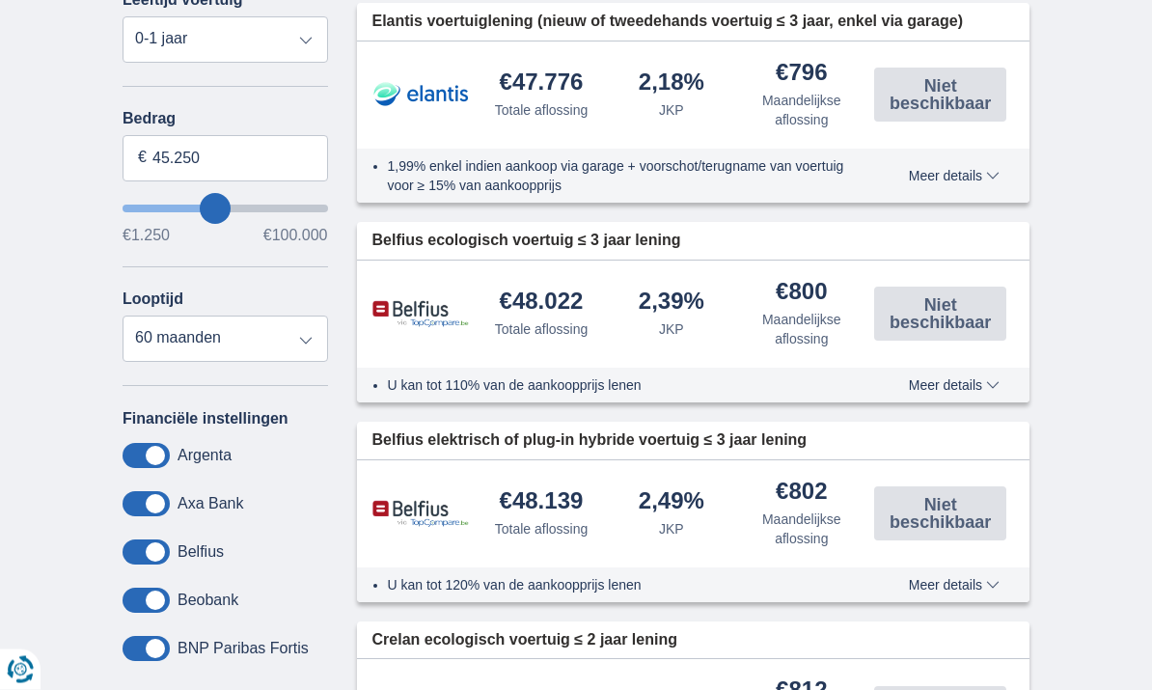
click at [148, 469] on span at bounding box center [146, 456] width 47 height 25
click at [0, 0] on input "checkbox" at bounding box center [0, 0] width 0 height 0
click at [150, 516] on span at bounding box center [146, 503] width 47 height 25
click at [0, 0] on input "checkbox" at bounding box center [0, 0] width 0 height 0
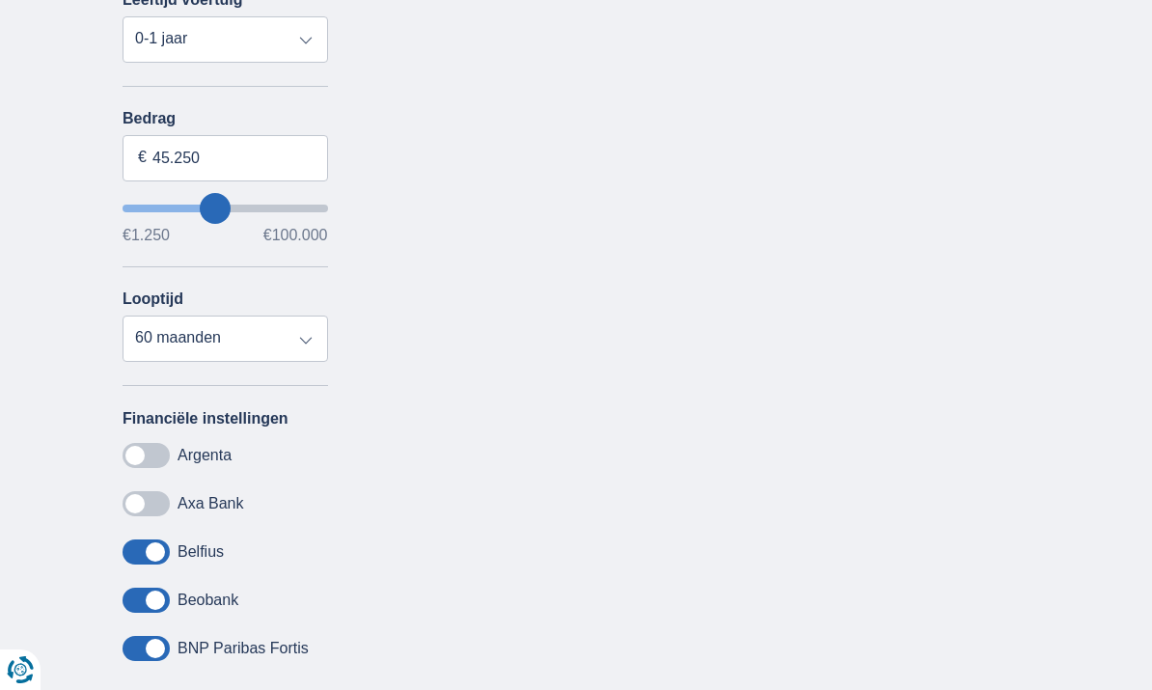
click at [156, 565] on span at bounding box center [146, 552] width 47 height 25
click at [0, 0] on input "checkbox" at bounding box center [0, 0] width 0 height 0
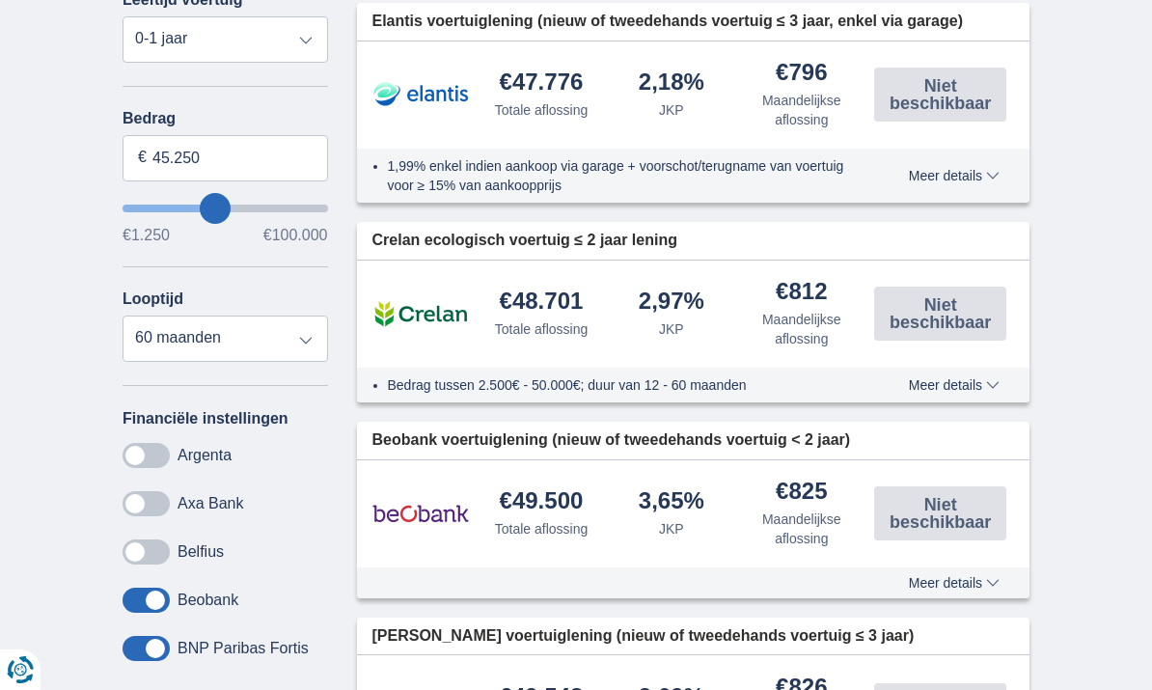
click at [149, 613] on span at bounding box center [146, 600] width 47 height 25
click at [0, 0] on input "checkbox" at bounding box center [0, 0] width 0 height 0
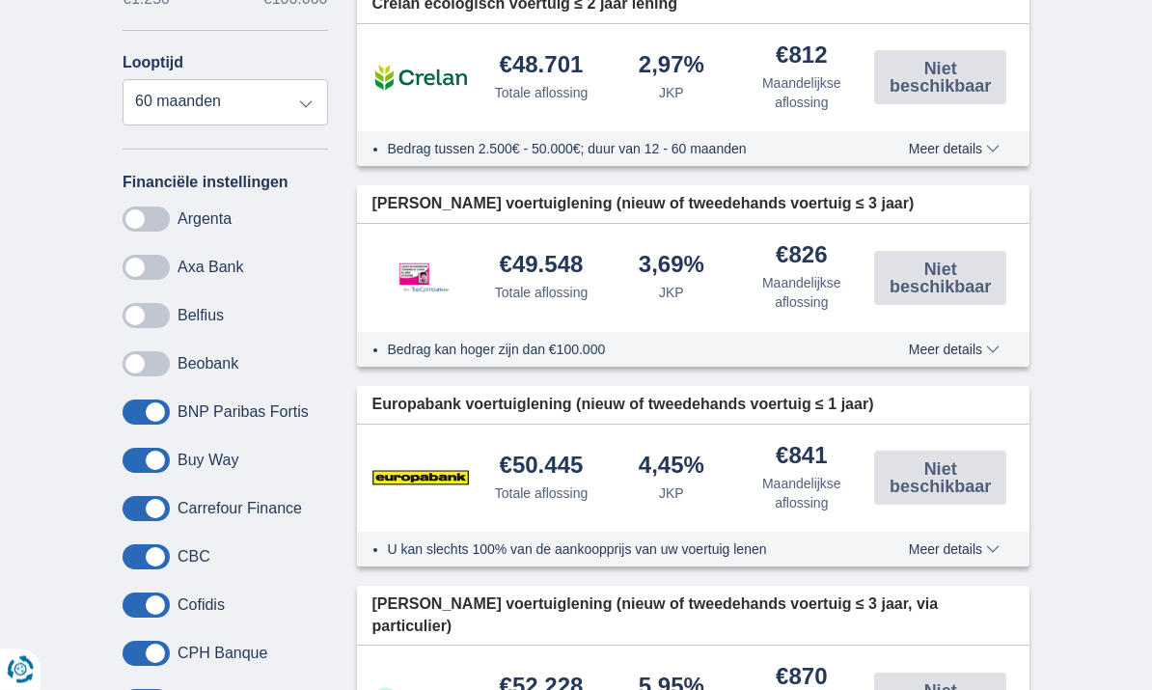
scroll to position [1189, 0]
click at [144, 521] on span at bounding box center [146, 508] width 47 height 25
click at [0, 0] on input "checkbox" at bounding box center [0, 0] width 0 height 0
click at [152, 471] on span at bounding box center [146, 460] width 47 height 25
click at [0, 0] on input "checkbox" at bounding box center [0, 0] width 0 height 0
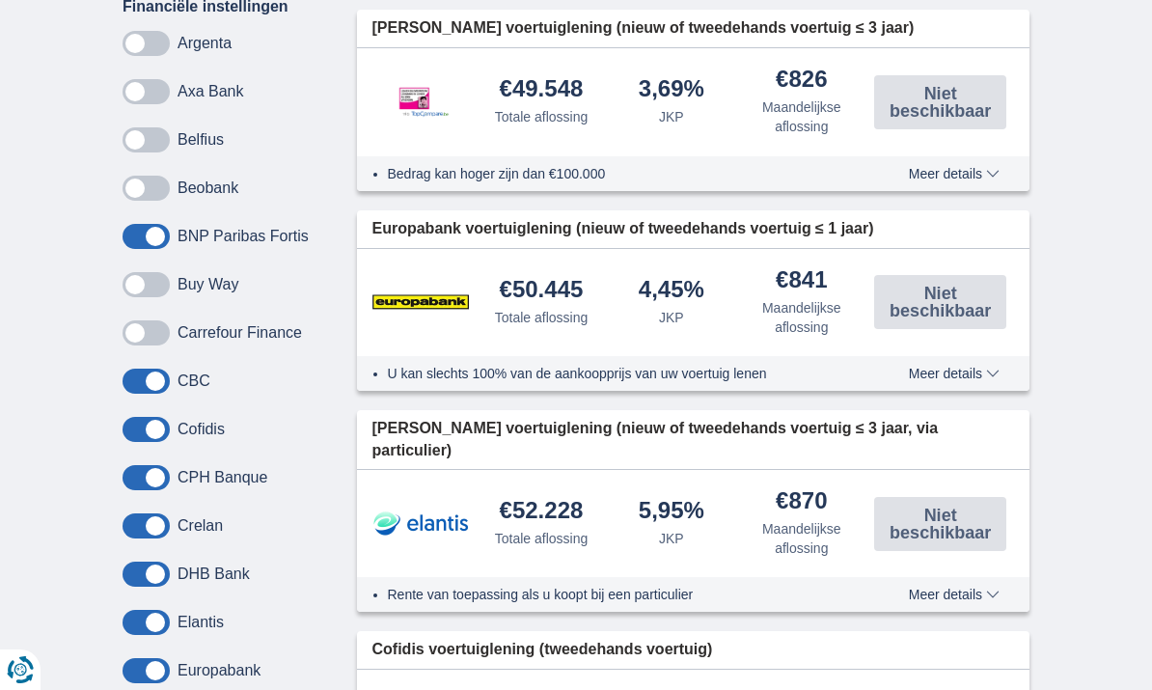
scroll to position [1366, 0]
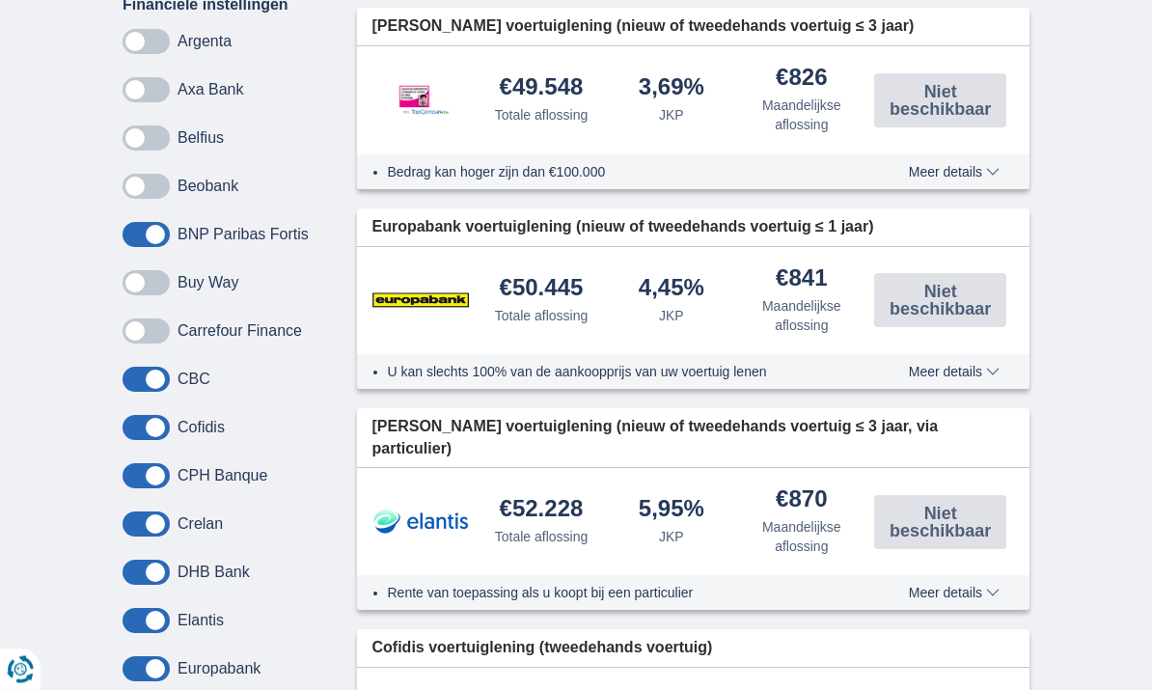
click at [151, 441] on span at bounding box center [146, 428] width 47 height 25
click at [0, 0] on input "checkbox" at bounding box center [0, 0] width 0 height 0
click at [151, 486] on span at bounding box center [146, 475] width 47 height 25
click at [0, 0] on input "checkbox" at bounding box center [0, 0] width 0 height 0
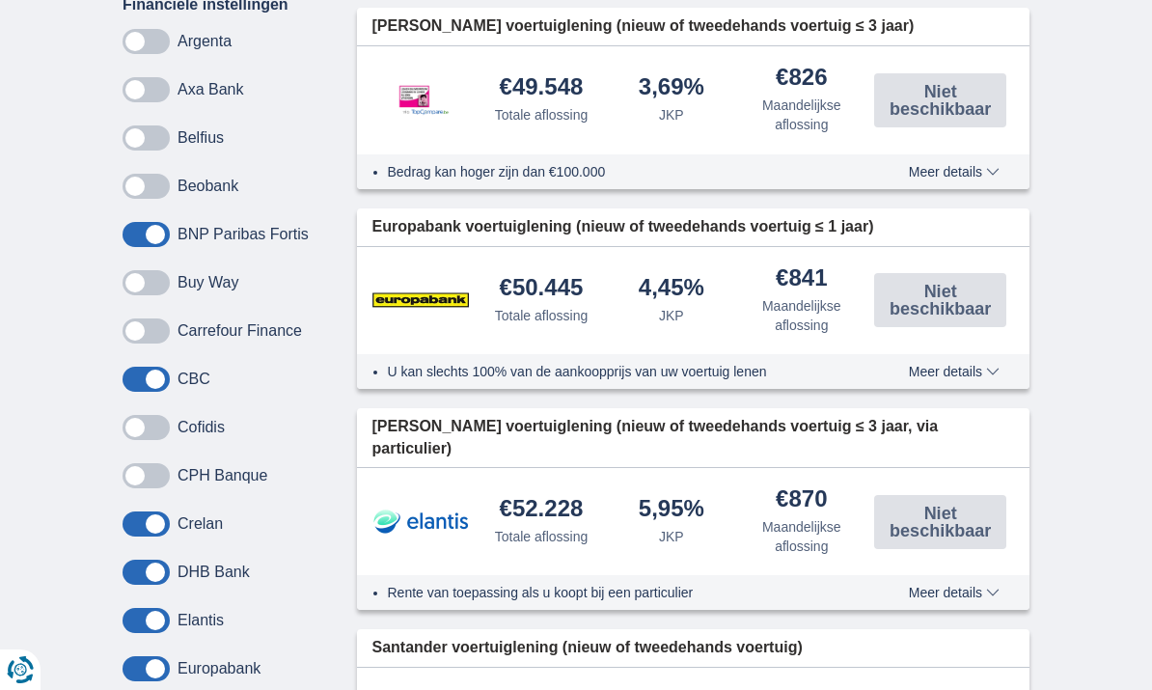
click at [159, 584] on span at bounding box center [146, 572] width 47 height 25
click at [0, 0] on input "checkbox" at bounding box center [0, 0] width 0 height 0
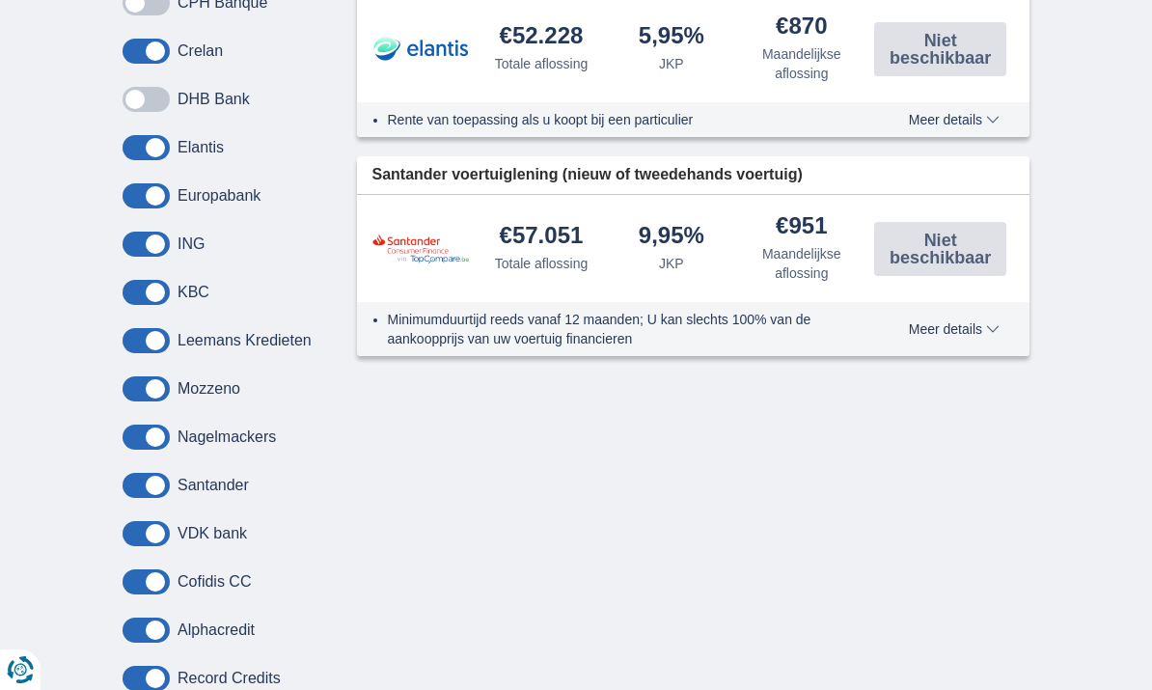
scroll to position [1859, 0]
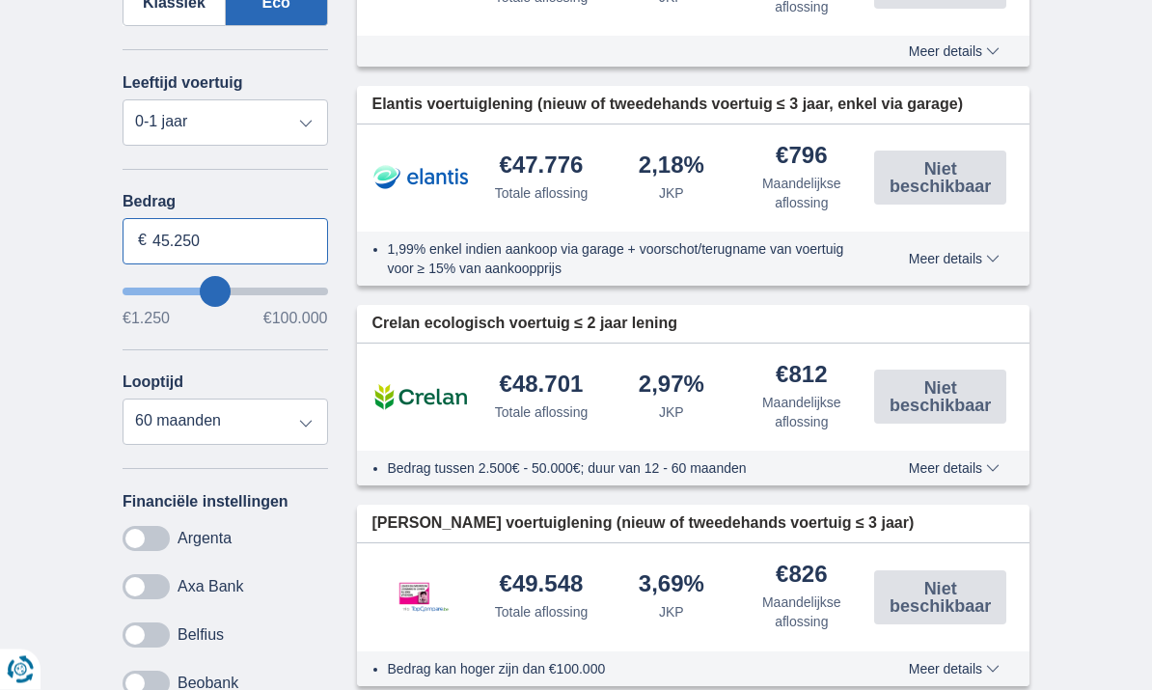
click at [243, 243] on input "45.250" at bounding box center [226, 242] width 206 height 46
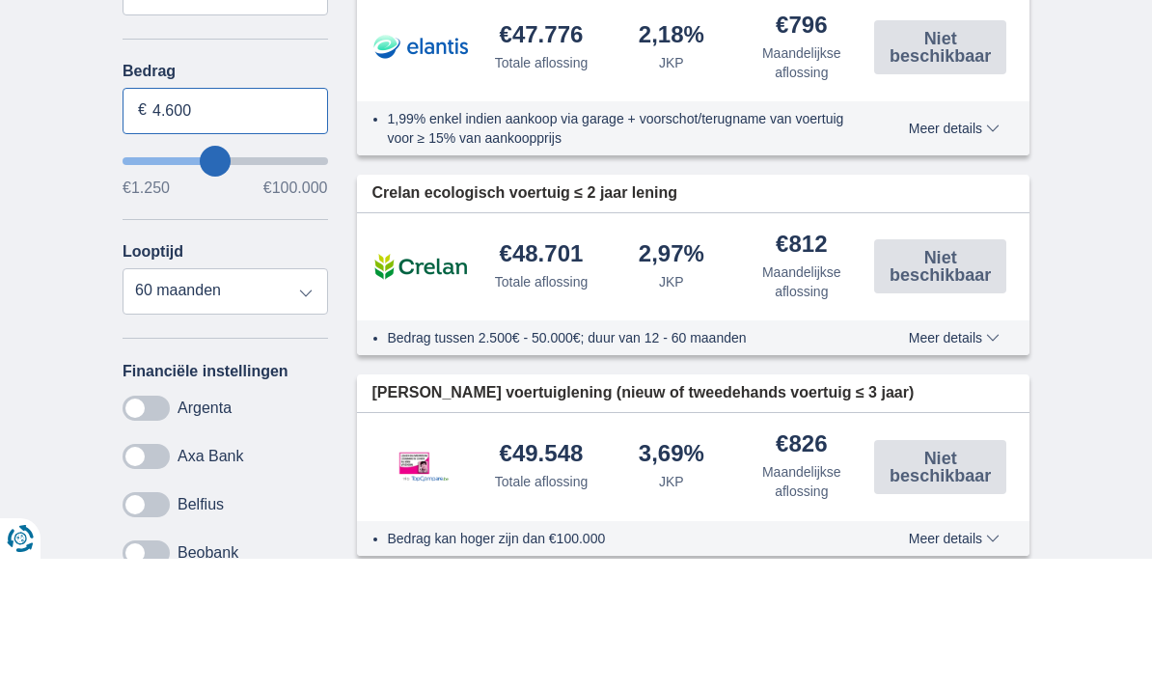
type input "46.000"
type input "46250"
select select "120"
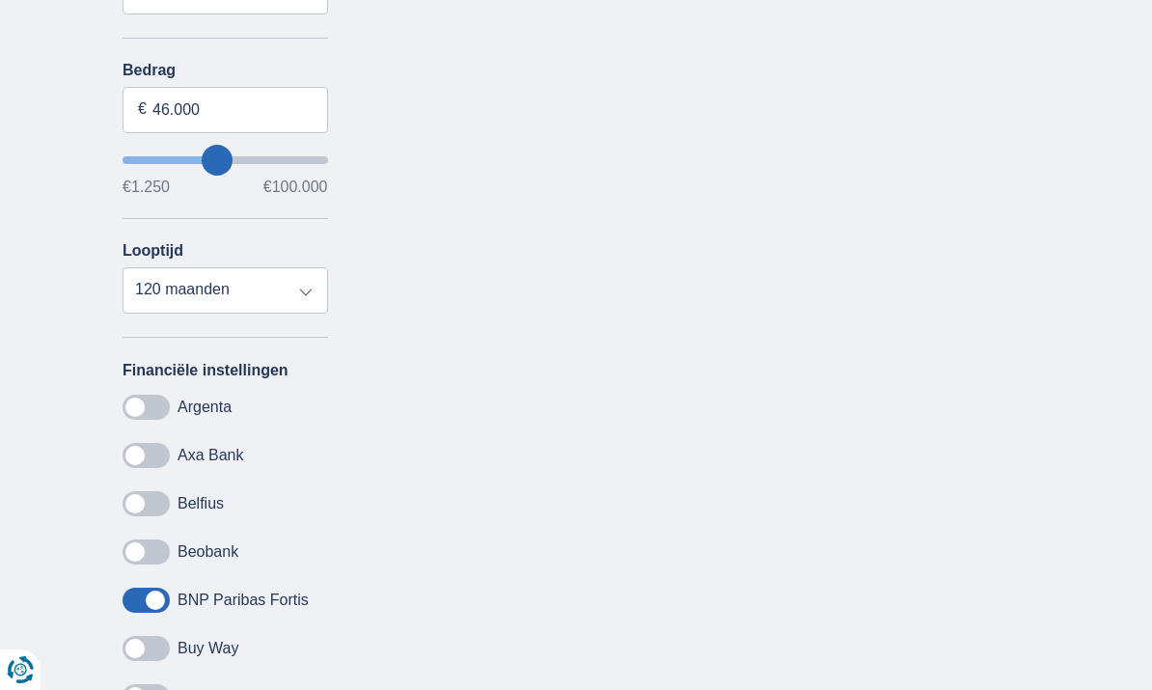
click at [169, 303] on select "12 maanden 18 maanden 24 maanden 30 maanden 36 maanden 42 maanden 48 maanden 60…" at bounding box center [226, 290] width 206 height 46
type input "46250"
select select "60"
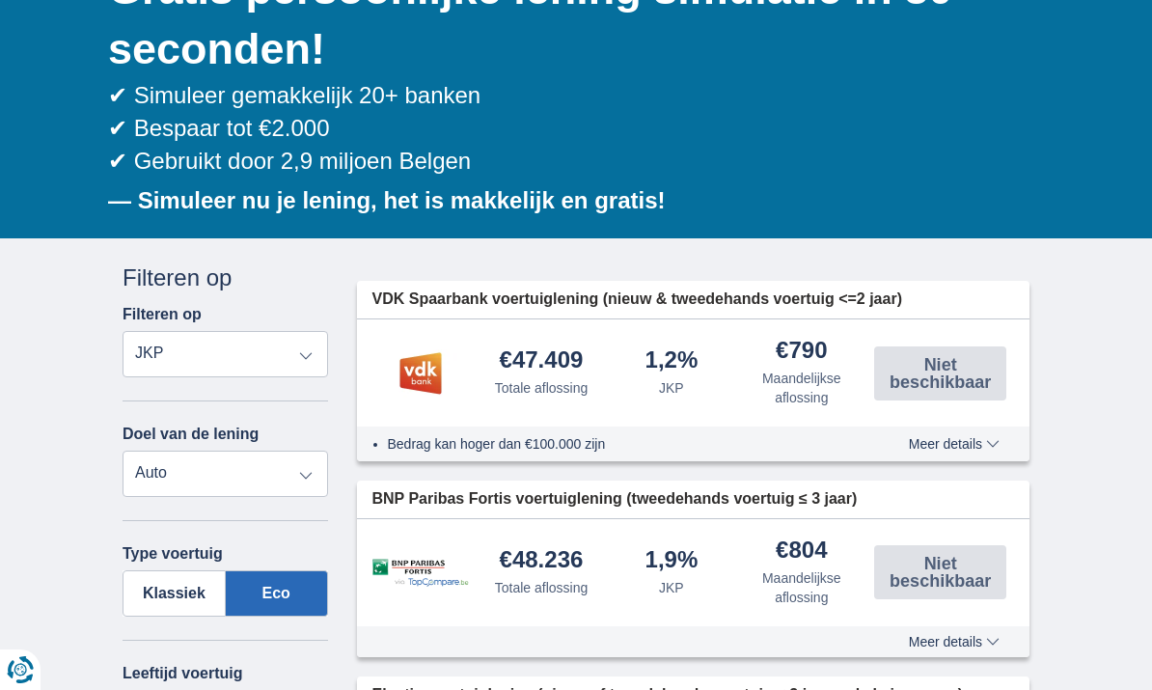
scroll to position [310, 0]
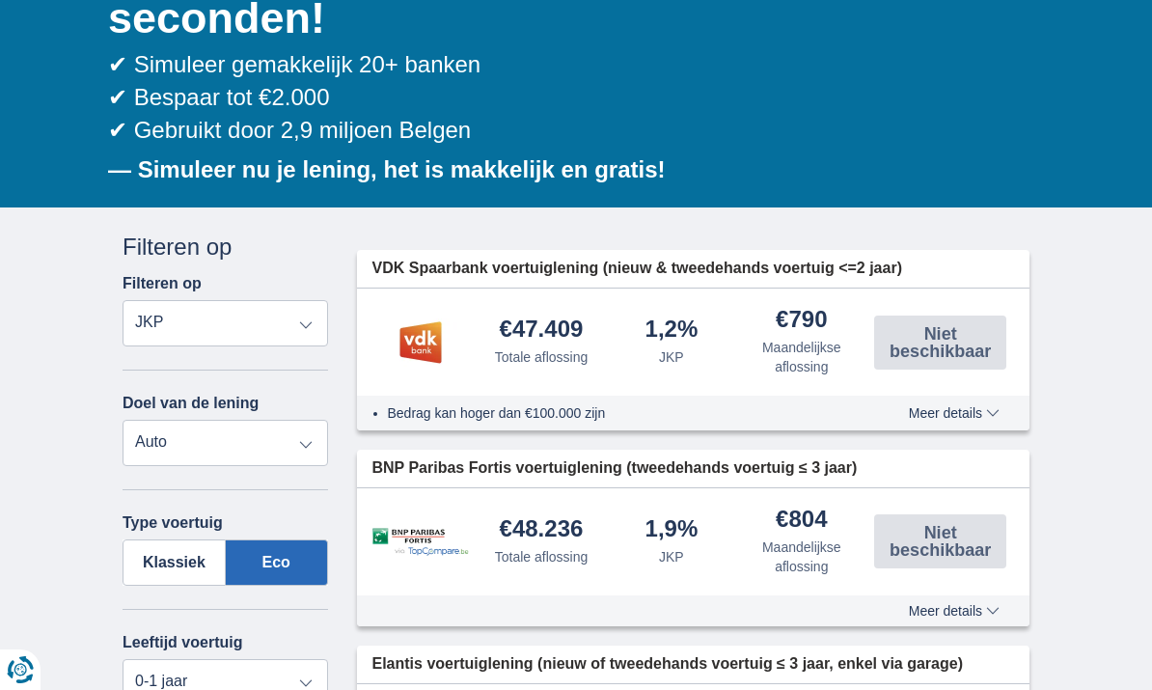
click at [568, 344] on div "€47.409 Totale aflossing" at bounding box center [542, 342] width 130 height 49
click at [935, 415] on span "Meer details" at bounding box center [954, 413] width 91 height 14
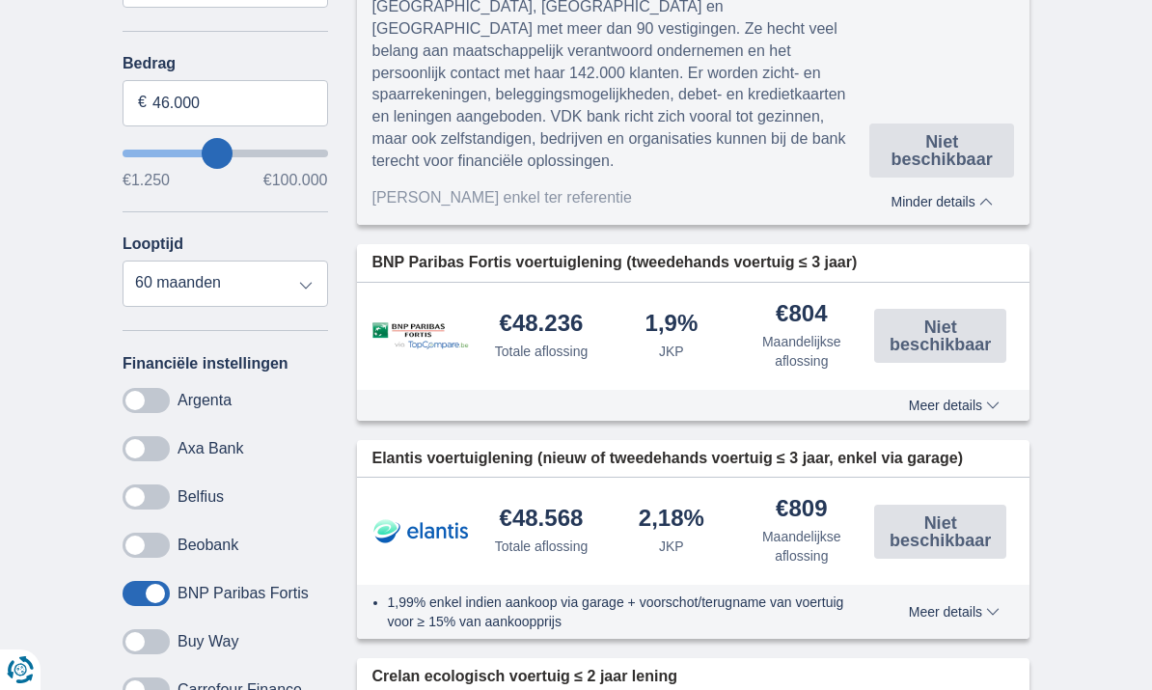
scroll to position [983, 0]
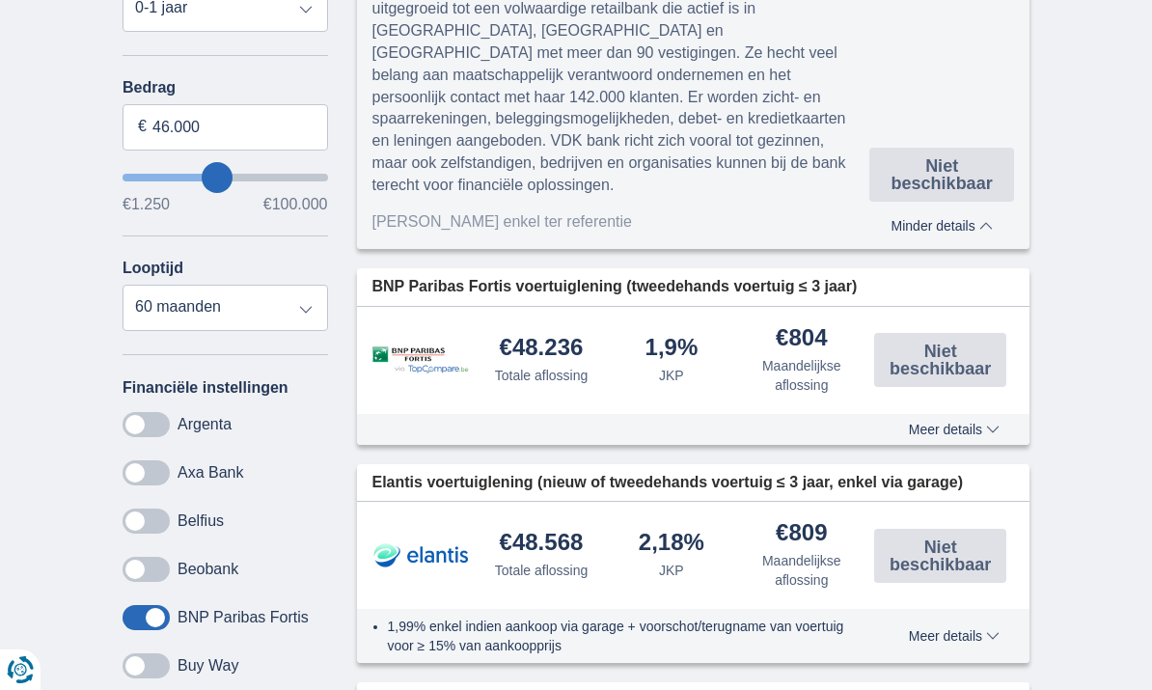
click at [475, 310] on div "€48.236 Totale aflossing 1,9% JKP" at bounding box center [694, 360] width 674 height 107
click at [496, 276] on span "BNP Paribas Fortis voertuiglening (tweedehands voertuig ≤ 3 jaar)" at bounding box center [615, 287] width 485 height 22
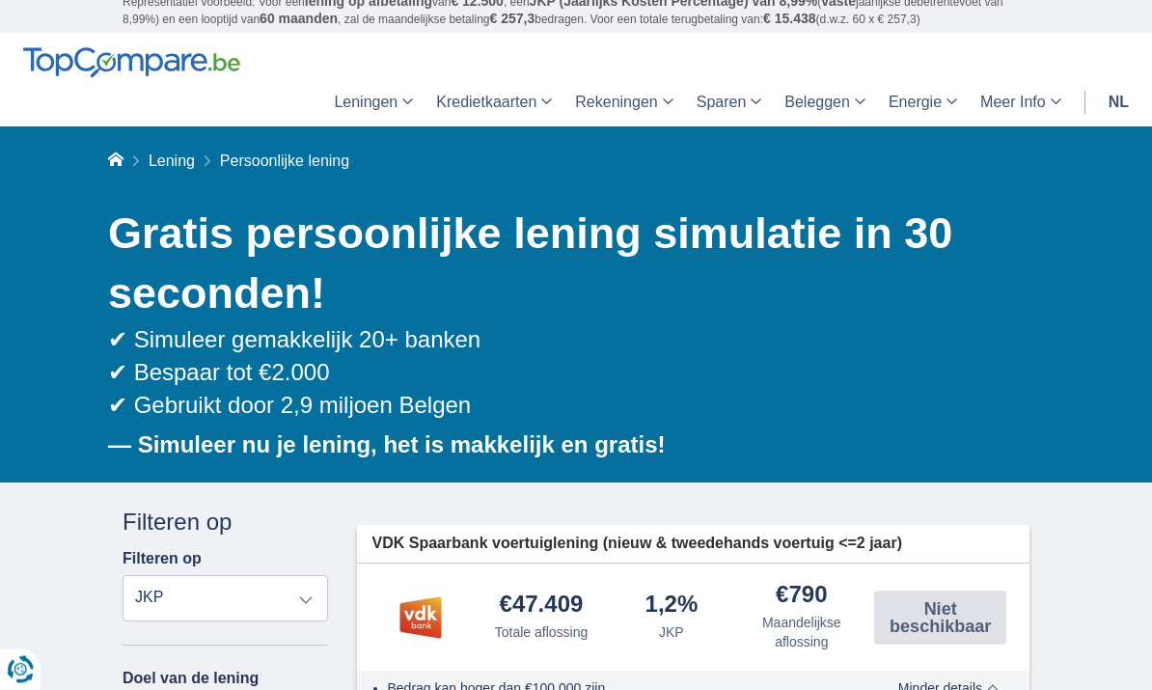
scroll to position [0, 0]
